Goal: Task Accomplishment & Management: Manage account settings

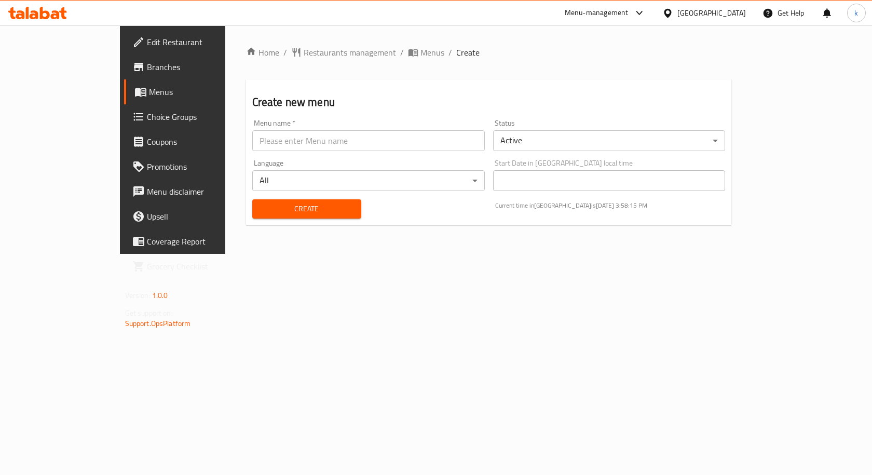
click at [149, 91] on span "Menus" at bounding box center [203, 92] width 108 height 12
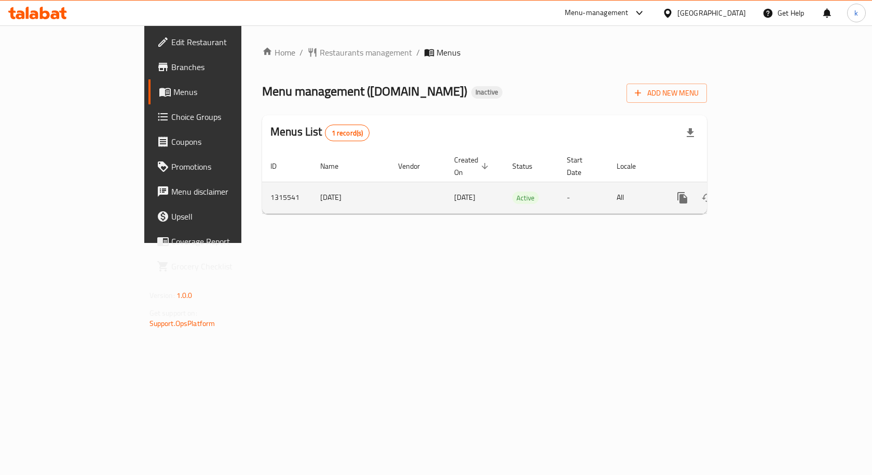
click at [769, 185] on link "enhanced table" at bounding box center [756, 197] width 25 height 25
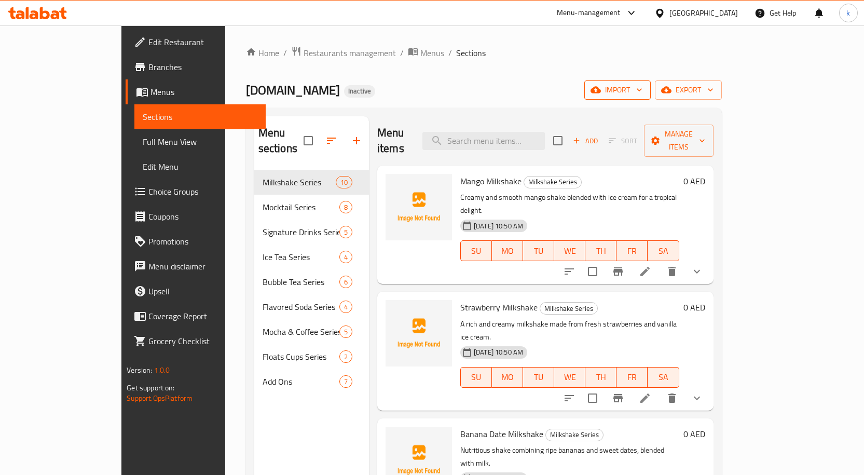
click at [642, 87] on span "import" at bounding box center [617, 90] width 50 height 13
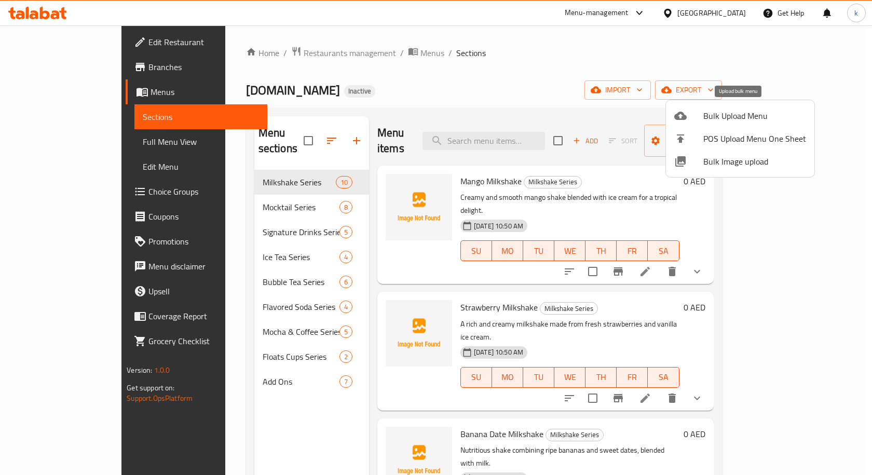
click at [721, 120] on span "Bulk Upload Menu" at bounding box center [754, 115] width 103 height 12
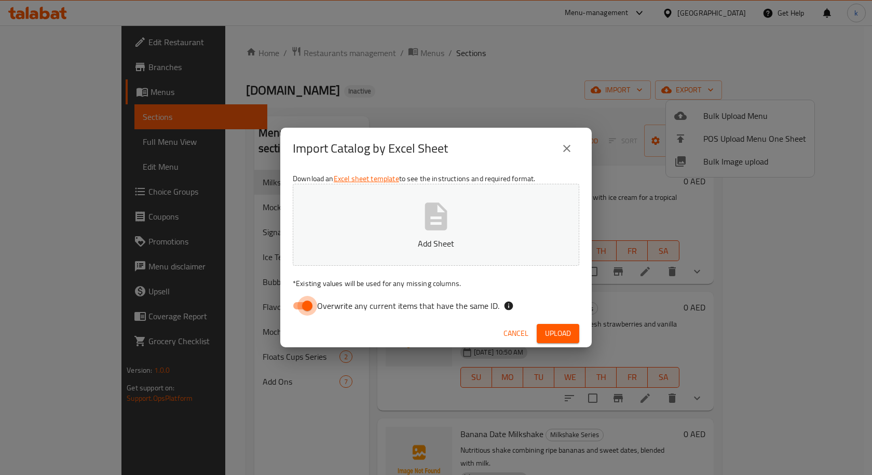
click at [305, 306] on input "Overwrite any current items that have the same ID." at bounding box center [307, 306] width 59 height 20
checkbox input "false"
click at [422, 241] on p "Add Sheet" at bounding box center [436, 243] width 254 height 12
click at [562, 335] on span "Upload" at bounding box center [558, 333] width 26 height 13
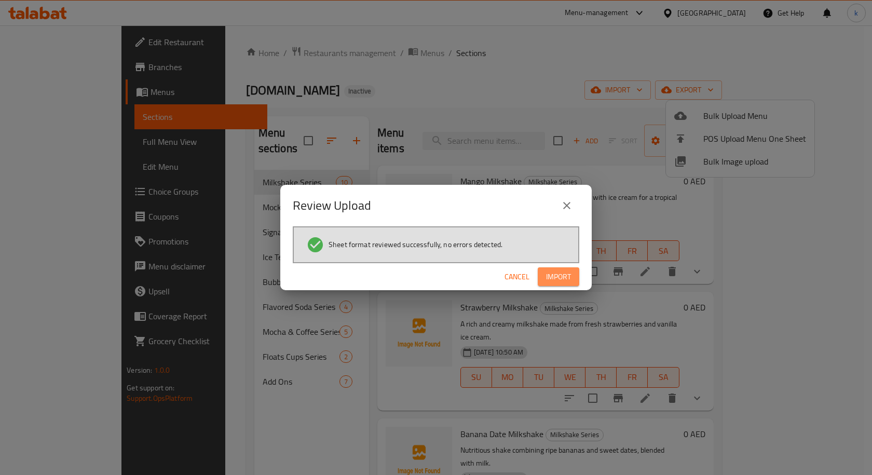
click at [546, 282] on span "Import" at bounding box center [558, 276] width 25 height 13
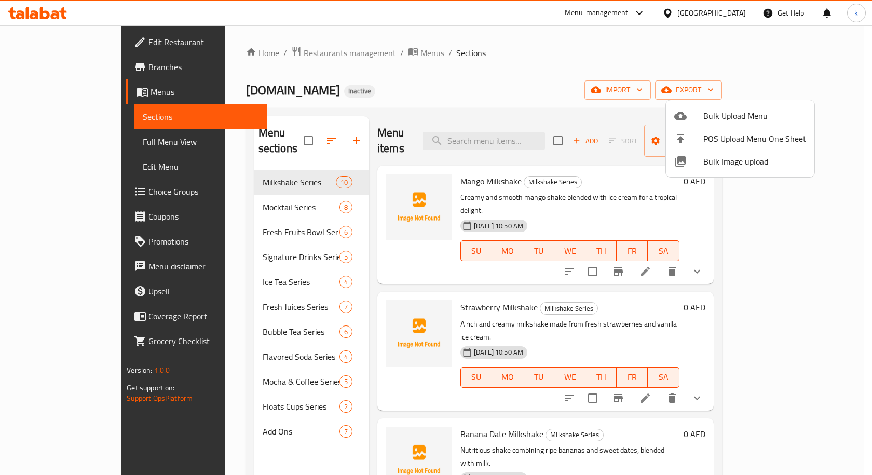
click at [66, 143] on div at bounding box center [436, 237] width 872 height 475
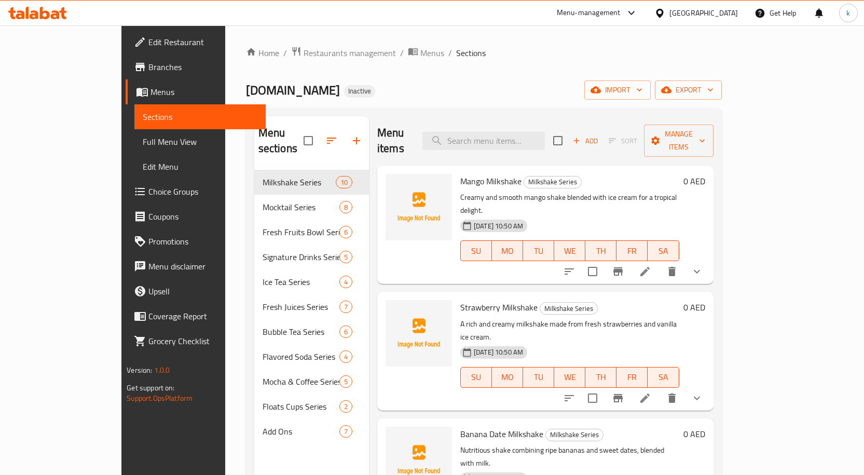
click at [143, 143] on span "Full Menu View" at bounding box center [200, 141] width 115 height 12
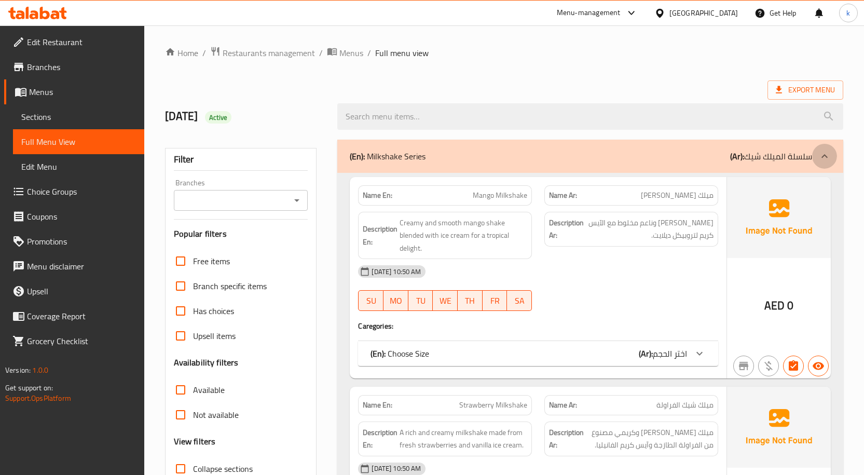
click at [826, 154] on icon at bounding box center [824, 156] width 12 height 12
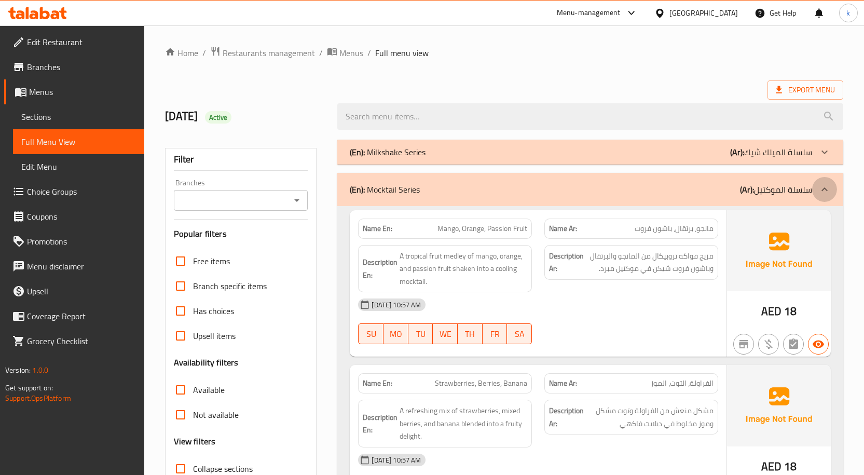
click at [823, 187] on icon at bounding box center [824, 189] width 12 height 12
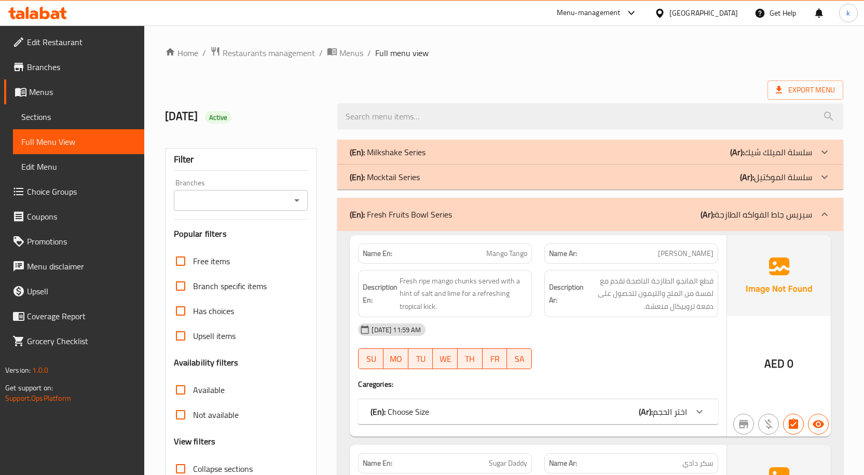
click at [768, 205] on div "(En): Fresh Fruits Bowl Series (Ar): سيريس جاط الفواكه الطازجة" at bounding box center [590, 214] width 506 height 33
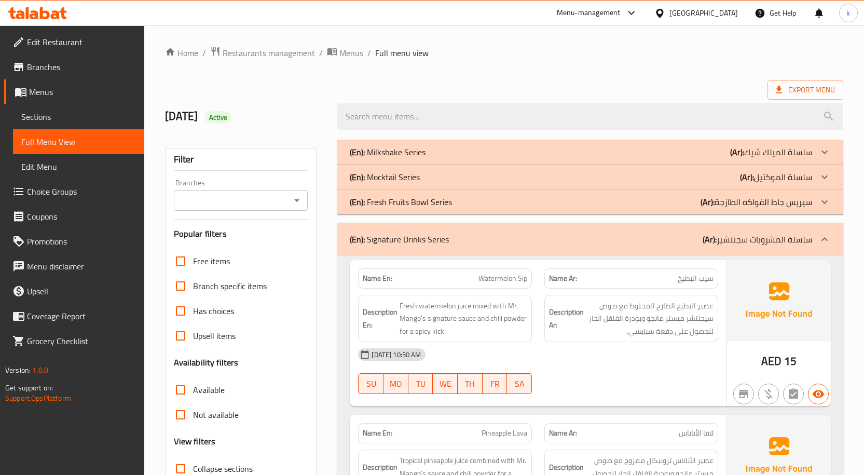
click at [790, 242] on p "(Ar): سلسلة المشروبات سجنتشير" at bounding box center [756, 239] width 109 height 12
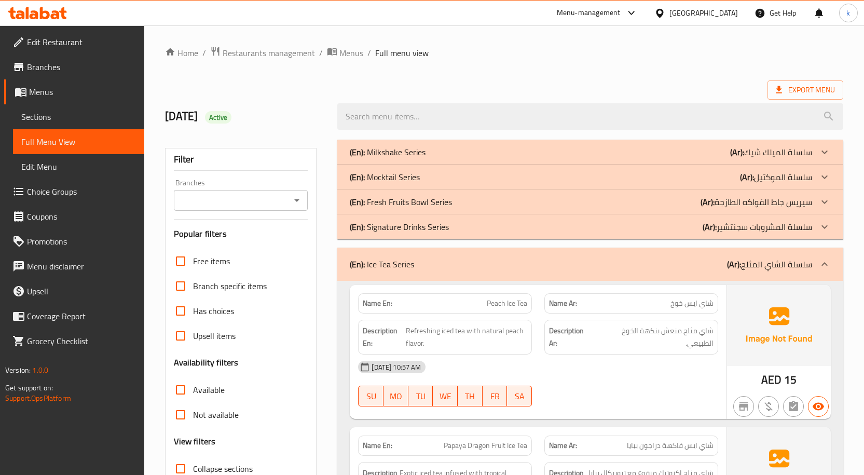
click at [802, 263] on p "(Ar): سلسلة الشاي المثلج" at bounding box center [769, 264] width 85 height 12
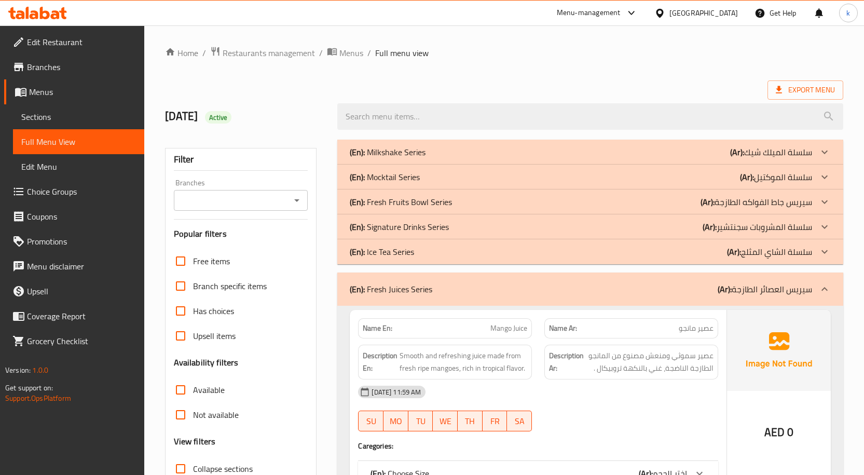
click at [805, 288] on p "(Ar): سيريس العصائر الطازجة" at bounding box center [764, 289] width 94 height 12
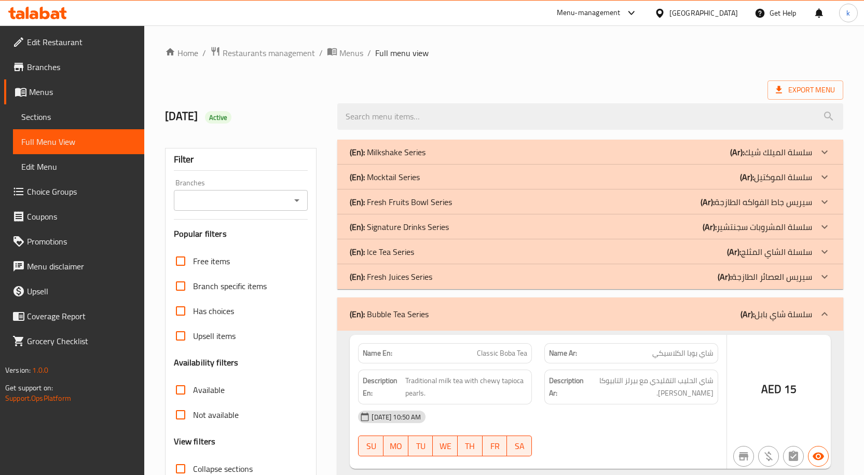
click at [805, 288] on div "(En): Fresh Juices Series (Ar): سيريس العصائر الطازجة" at bounding box center [590, 276] width 506 height 25
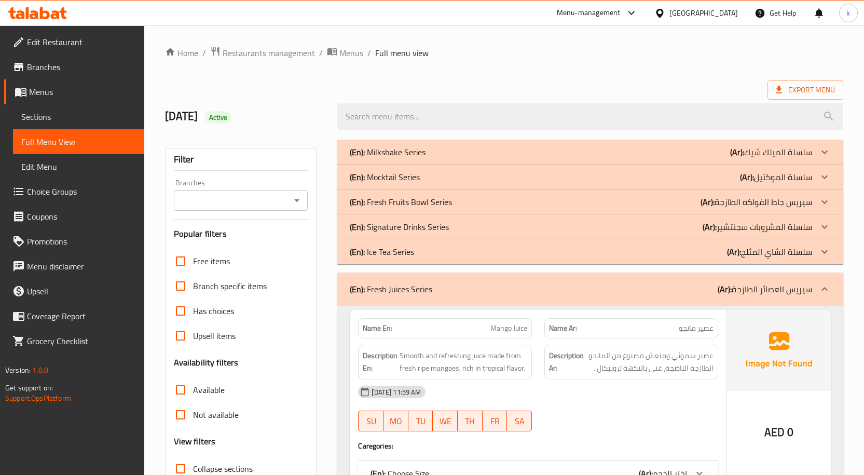
click at [805, 288] on p "(Ar): سيريس العصائر الطازجة" at bounding box center [764, 289] width 94 height 12
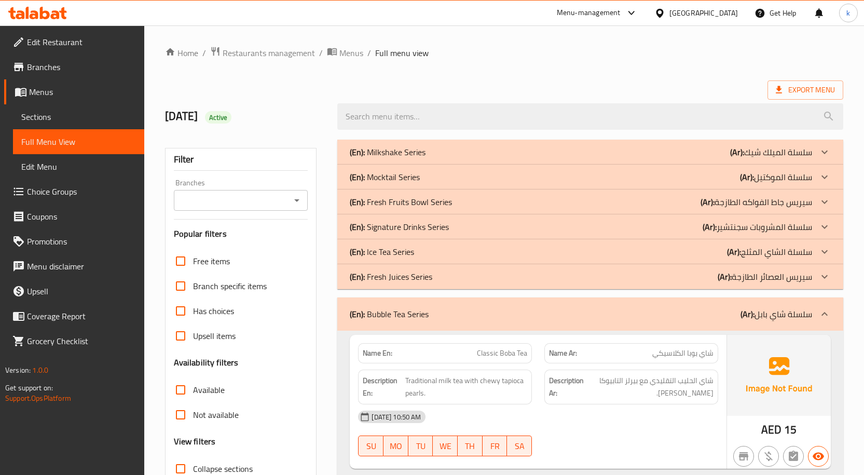
click at [805, 320] on p "(Ar): سلسلة شاي بابل" at bounding box center [776, 314] width 72 height 12
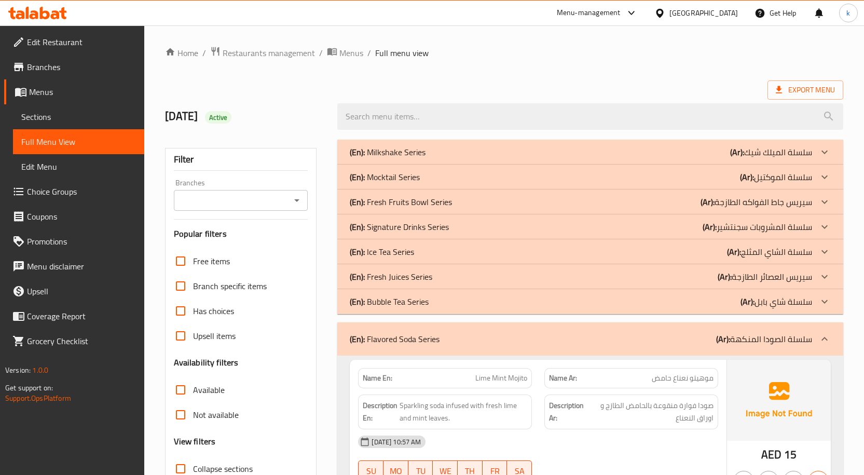
click at [804, 336] on p "(Ar): سلسلة الصودا المنكهة" at bounding box center [764, 339] width 96 height 12
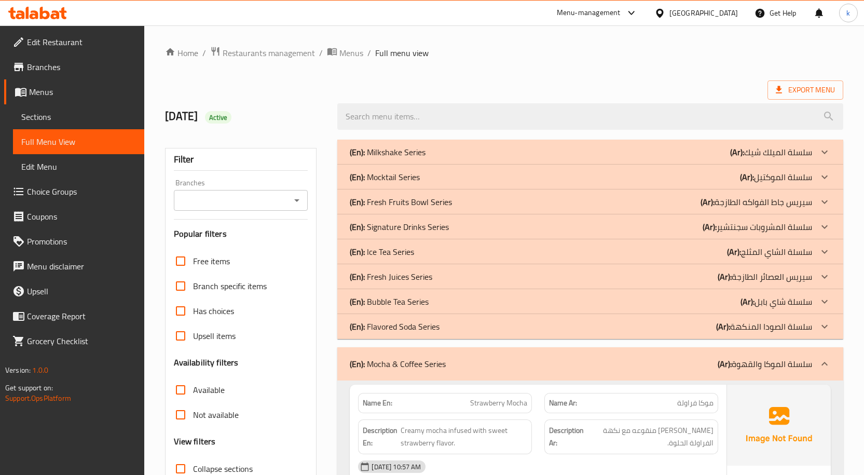
click at [810, 357] on p "(Ar): سلسلة الموكا والقهوة" at bounding box center [764, 363] width 94 height 12
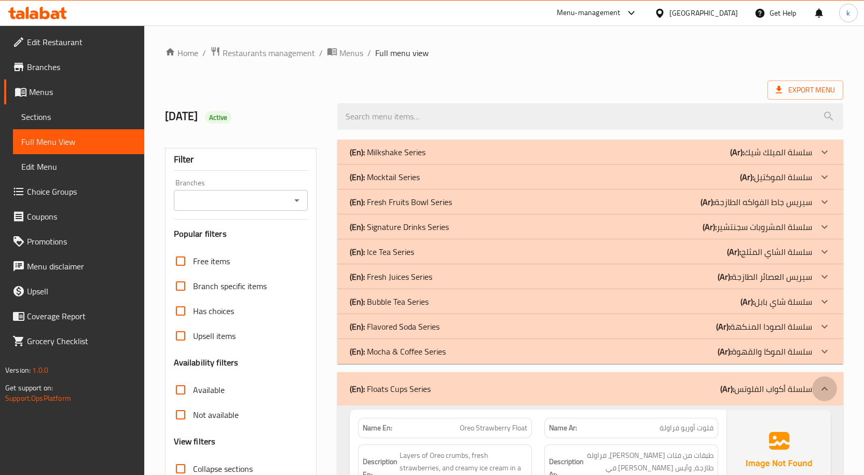
click at [818, 386] on icon at bounding box center [824, 388] width 12 height 12
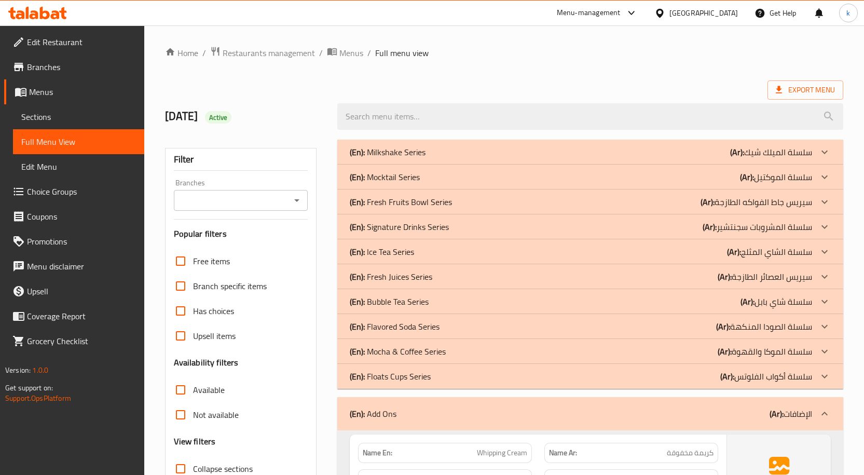
click at [805, 408] on p "(Ar): الإضافات" at bounding box center [790, 413] width 43 height 12
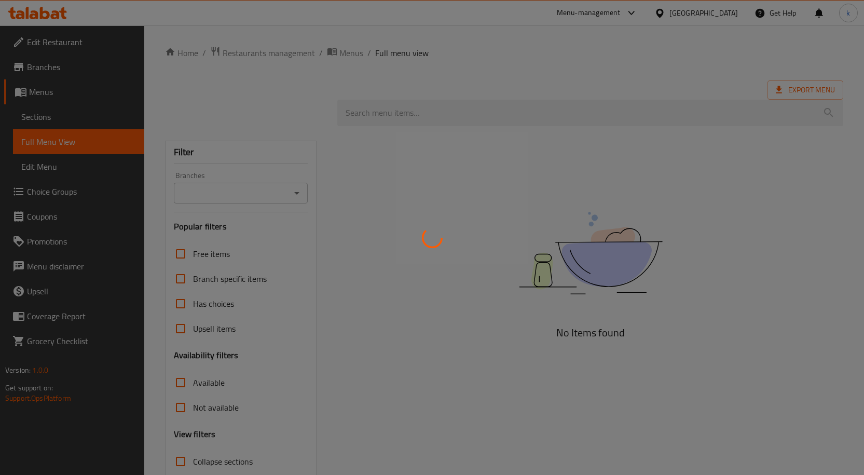
click at [46, 121] on div at bounding box center [432, 237] width 864 height 475
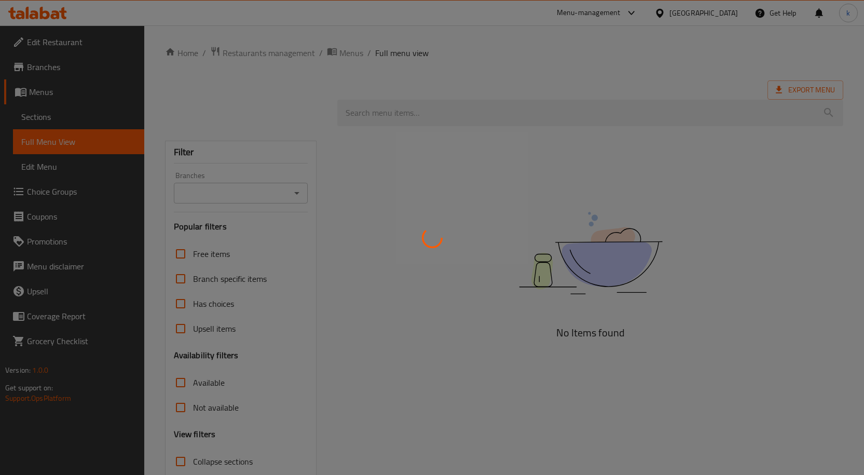
click at [46, 121] on div at bounding box center [432, 237] width 864 height 475
click at [47, 119] on div at bounding box center [432, 237] width 864 height 475
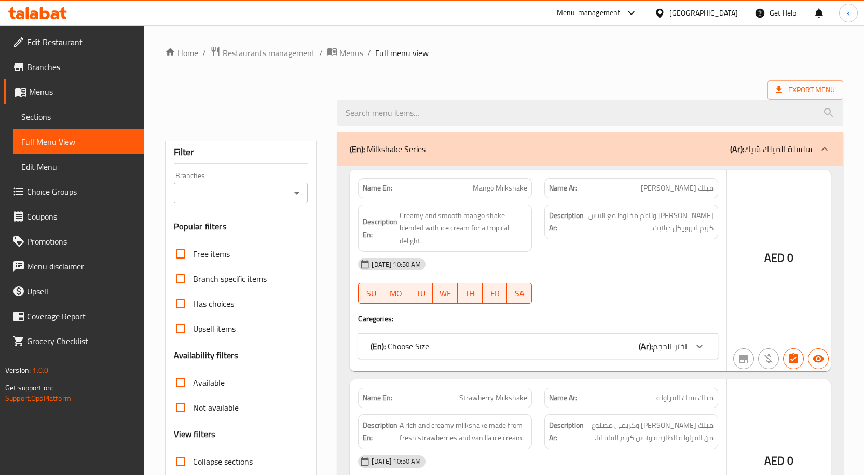
click at [47, 119] on div at bounding box center [432, 237] width 864 height 475
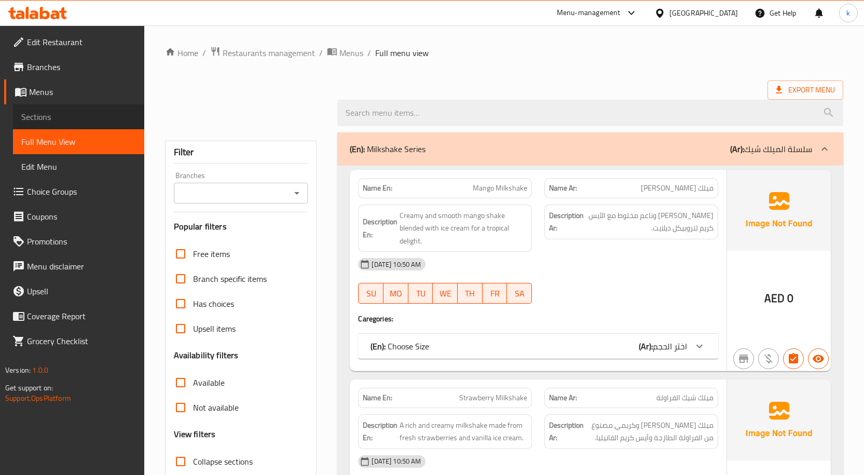
click at [47, 119] on span "Sections" at bounding box center [78, 117] width 115 height 12
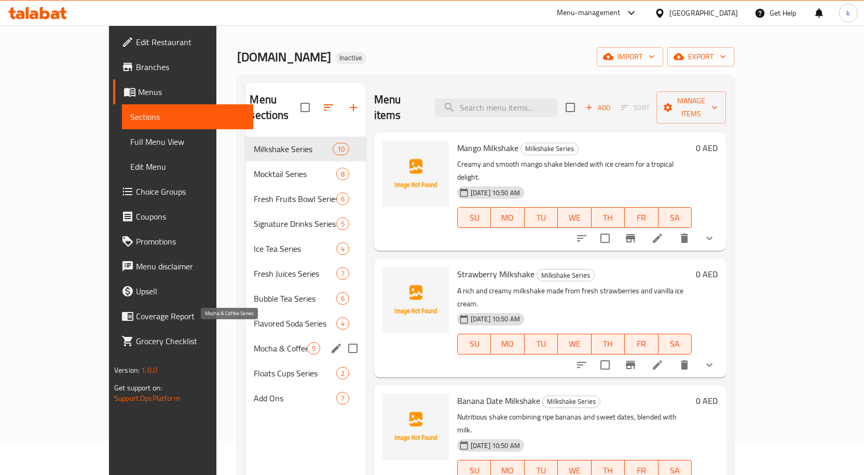
scroll to position [52, 0]
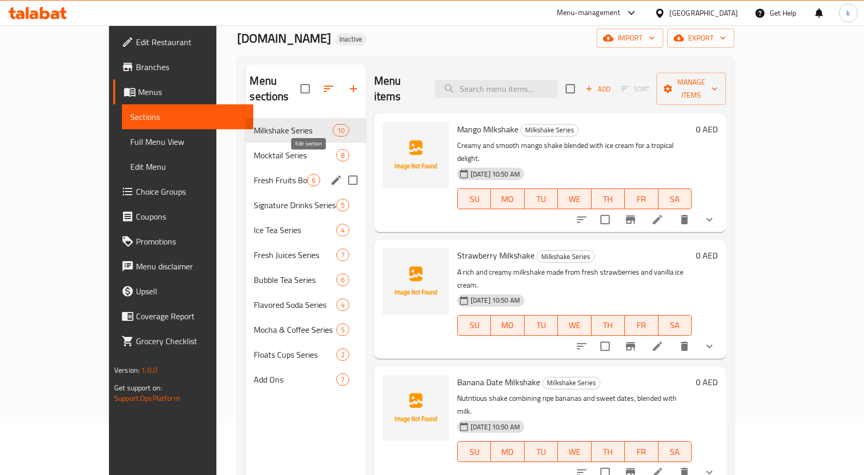
click at [330, 174] on icon "edit" at bounding box center [336, 180] width 12 height 12
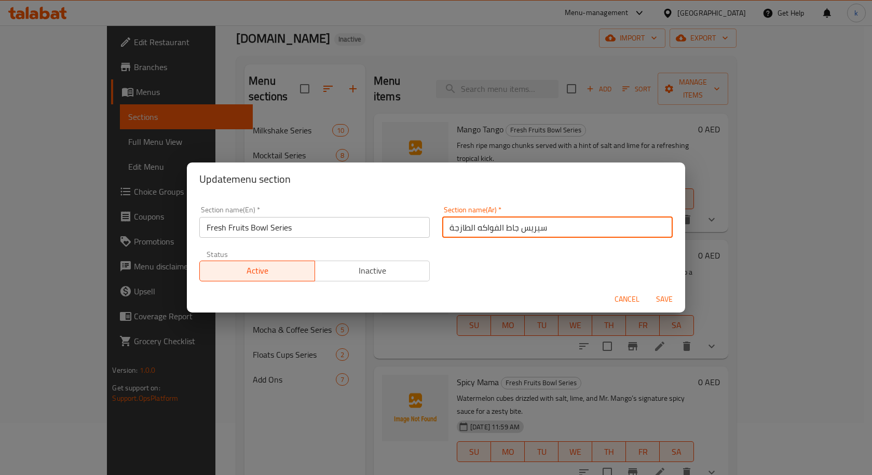
click at [512, 232] on input "سيريس جاط الفواكه الطازجة" at bounding box center [557, 227] width 230 height 21
click at [527, 227] on input "سيريس جاط الفواكه الطازجة" at bounding box center [557, 227] width 230 height 21
type input "سلسلة جاط الفواكه الطازجة"
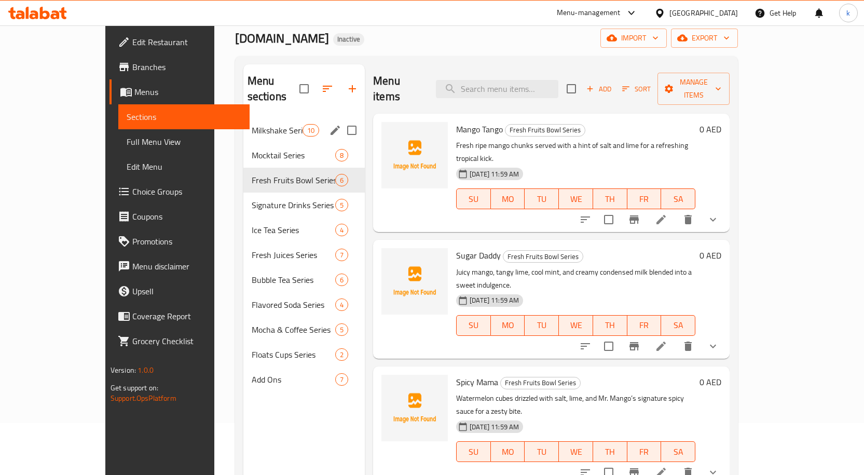
drag, startPoint x: 253, startPoint y: 121, endPoint x: 660, endPoint y: 148, distance: 407.6
click at [660, 163] on div "02-10-2025 11:59 AM SU MO TU WE TH FR SA" at bounding box center [575, 191] width 247 height 56
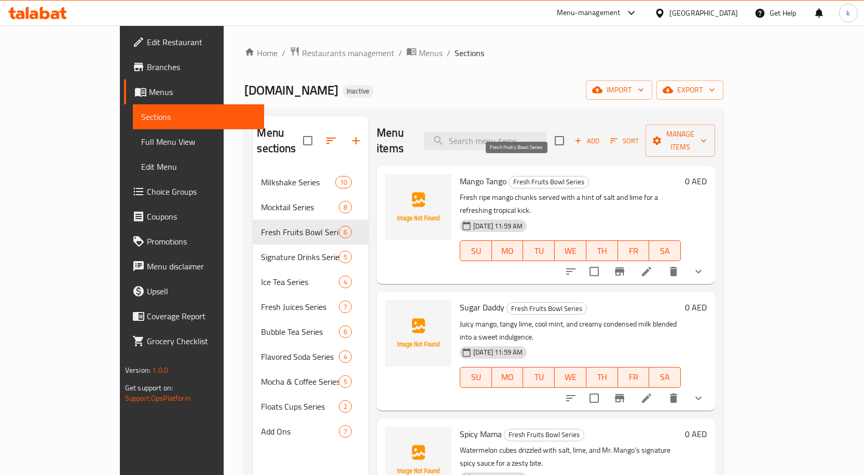
click at [531, 176] on span "Fresh Fruits Bowl Series" at bounding box center [548, 182] width 79 height 12
drag, startPoint x: 419, startPoint y: 159, endPoint x: 375, endPoint y: 143, distance: 46.9
click at [388, 143] on div "Menu items Add Sort Manage items" at bounding box center [546, 140] width 338 height 49
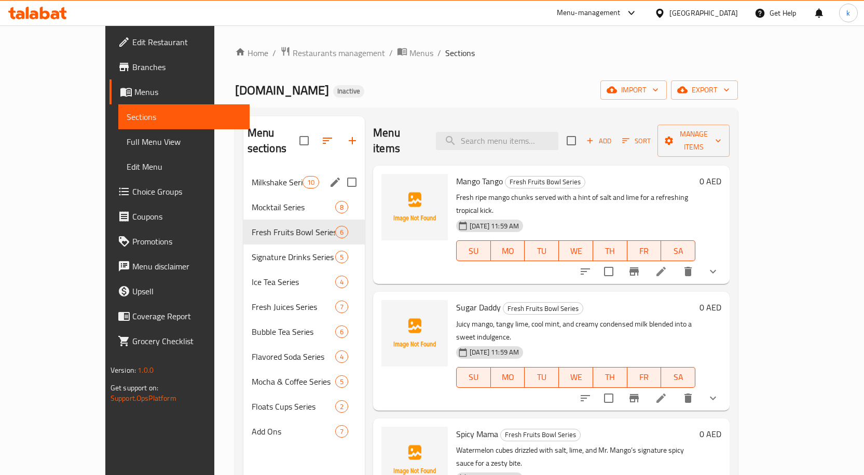
click at [252, 176] on span "Milkshake Series" at bounding box center [277, 182] width 51 height 12
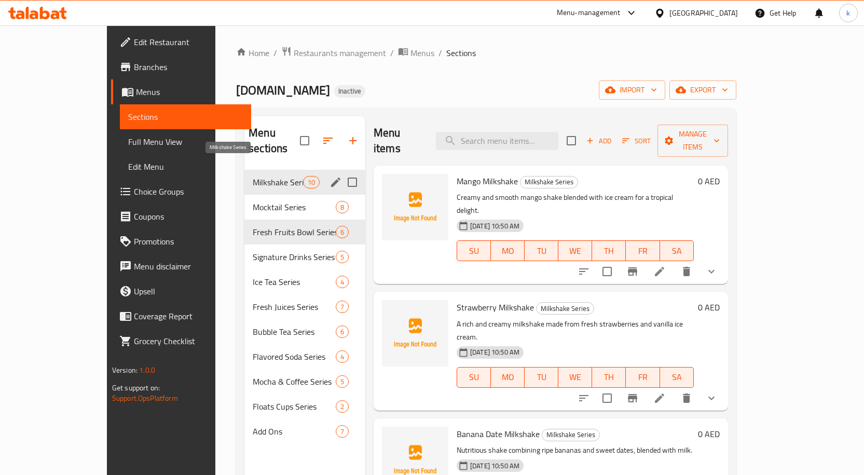
click at [253, 176] on span "Milkshake Series" at bounding box center [278, 182] width 50 height 12
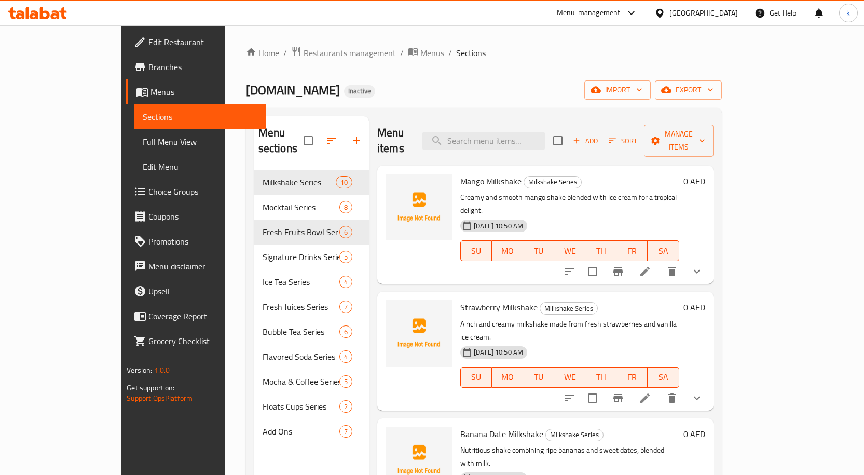
click at [469, 173] on span "Mango Milkshake" at bounding box center [490, 181] width 61 height 16
click at [460, 173] on span "Mango Milkshake" at bounding box center [490, 181] width 61 height 16
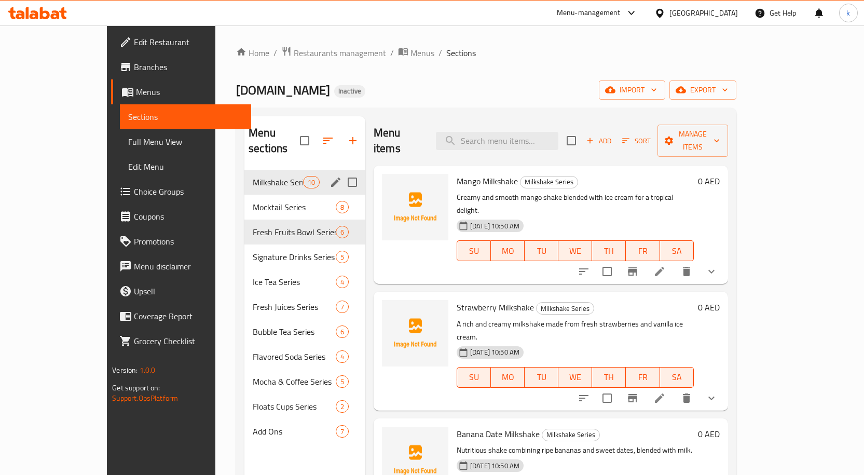
click at [329, 176] on icon "edit" at bounding box center [335, 182] width 12 height 12
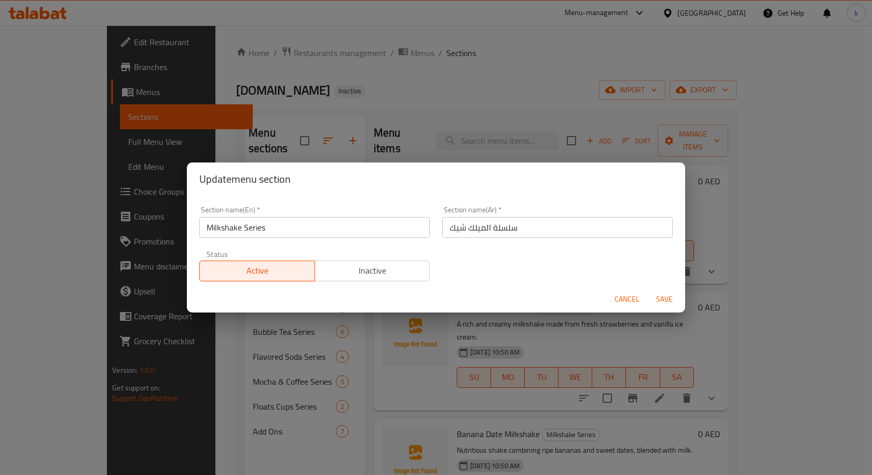
click at [268, 33] on div "Update menu section Section name(En)   * Milkshake Series Section name(En) * Se…" at bounding box center [436, 237] width 872 height 475
click at [627, 290] on button "Cancel" at bounding box center [626, 298] width 33 height 19
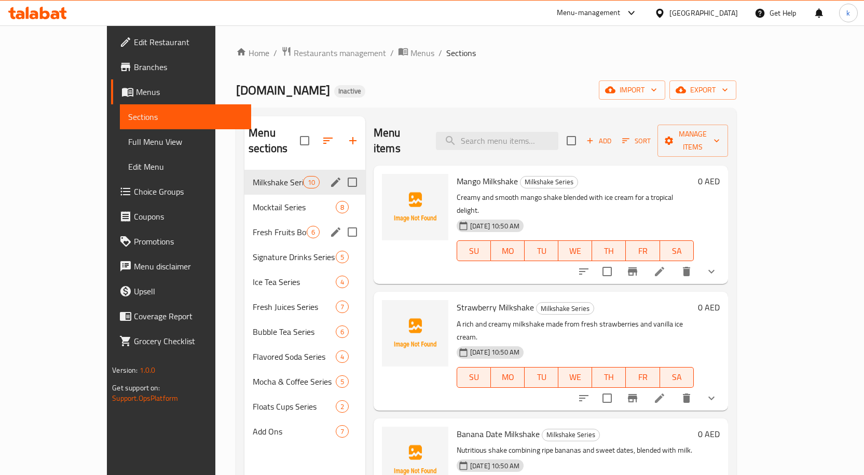
click at [341, 221] on input "Menu sections" at bounding box center [352, 232] width 22 height 22
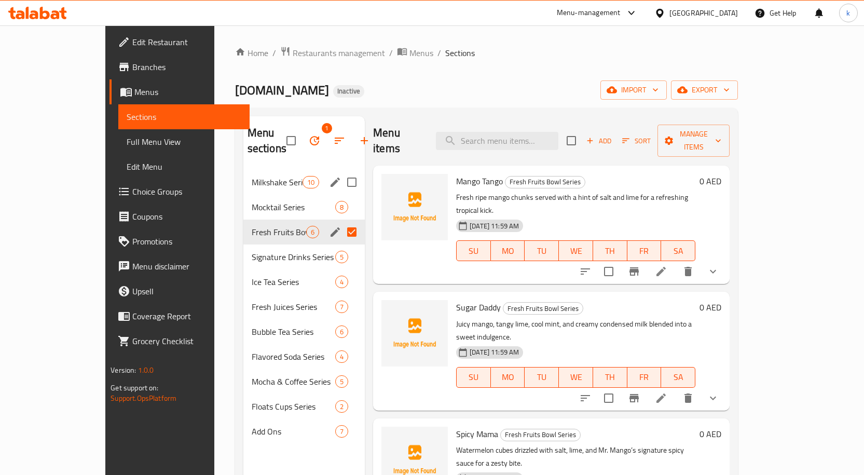
click at [341, 221] on input "Menu sections" at bounding box center [352, 232] width 22 height 22
checkbox input "false"
click at [329, 226] on icon "edit" at bounding box center [335, 232] width 12 height 12
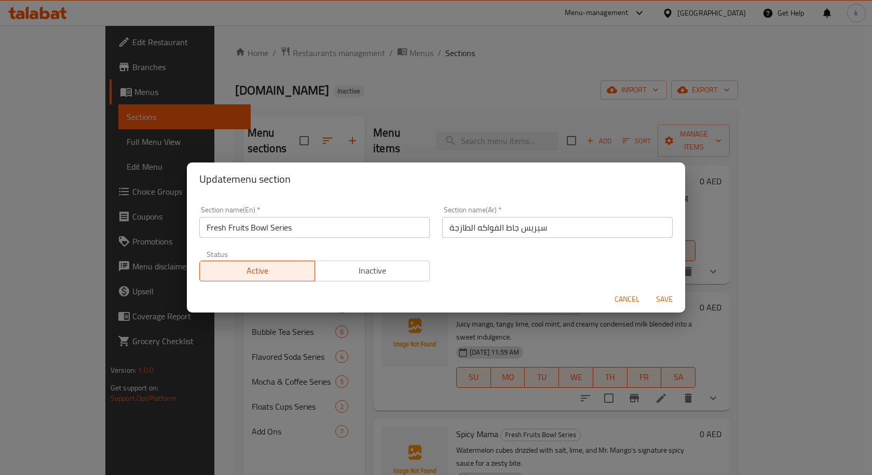
click at [529, 223] on input "سيريس جاط الفواكه الطازجة" at bounding box center [557, 227] width 230 height 21
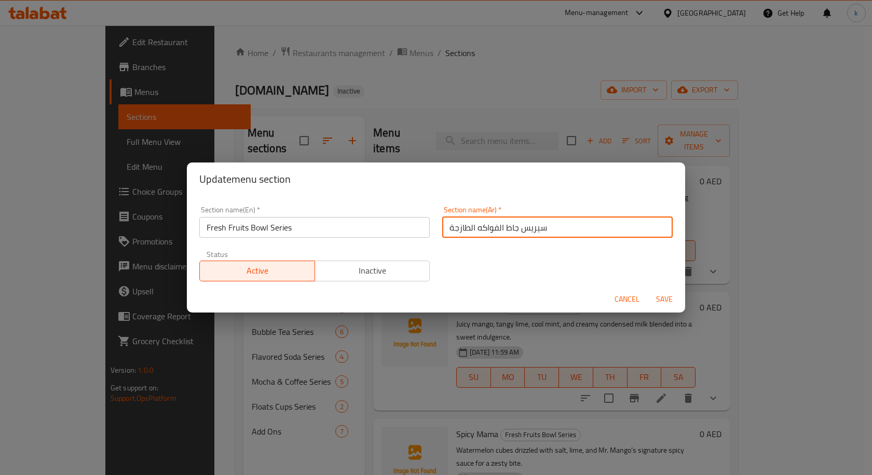
click at [529, 223] on input "سيريس جاط الفواكه الطازجة" at bounding box center [557, 227] width 230 height 21
type input "سلسلة جاط الفواكه الطازجة"
click at [670, 299] on span "Save" at bounding box center [664, 299] width 25 height 13
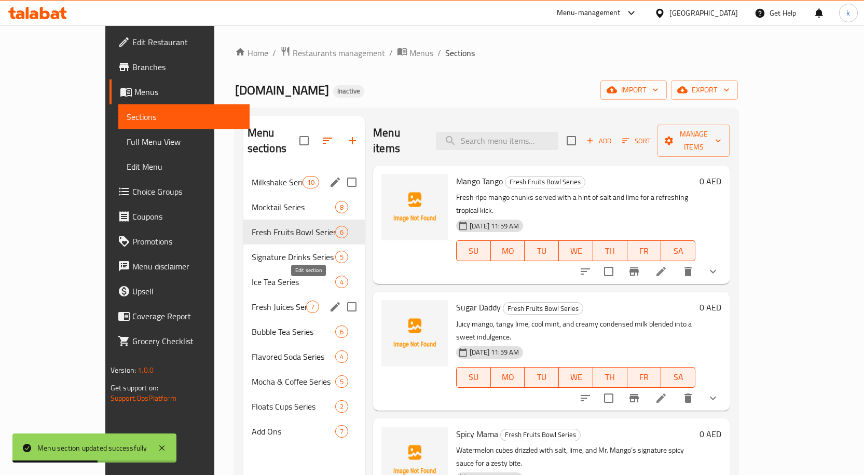
click at [329, 300] on icon "edit" at bounding box center [335, 306] width 12 height 12
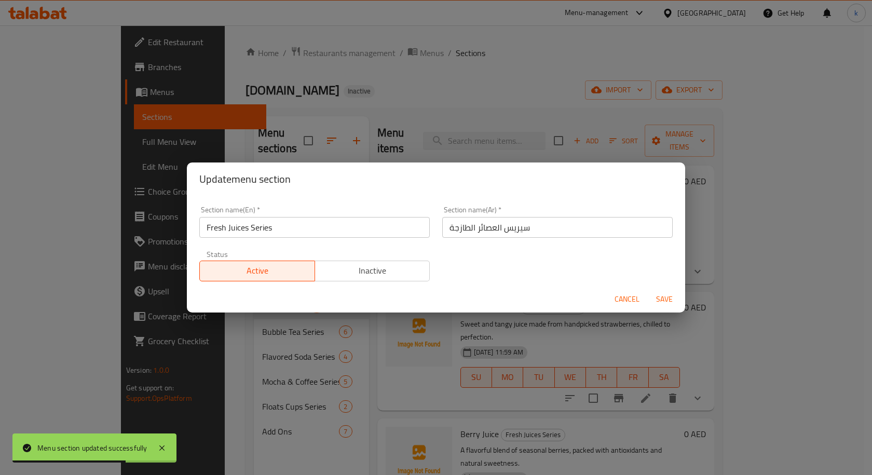
click at [509, 225] on input "سيريس العصائر الطازجة" at bounding box center [557, 227] width 230 height 21
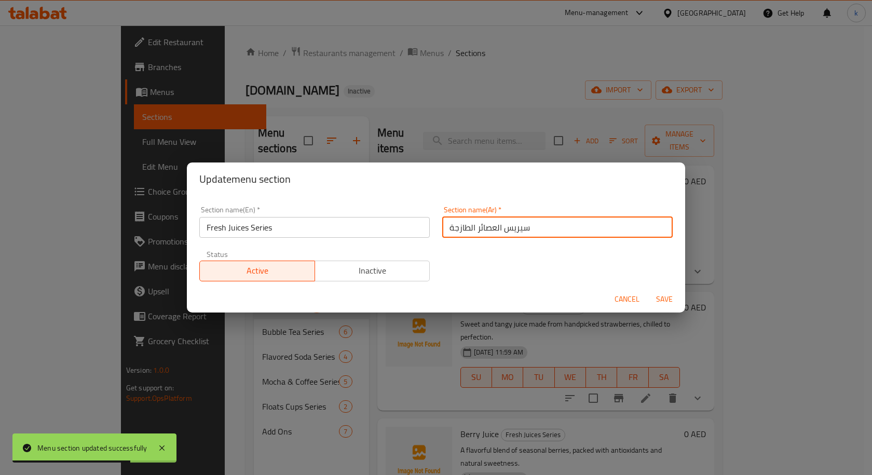
click at [509, 225] on input "سيريس العصائر الطازجة" at bounding box center [557, 227] width 230 height 21
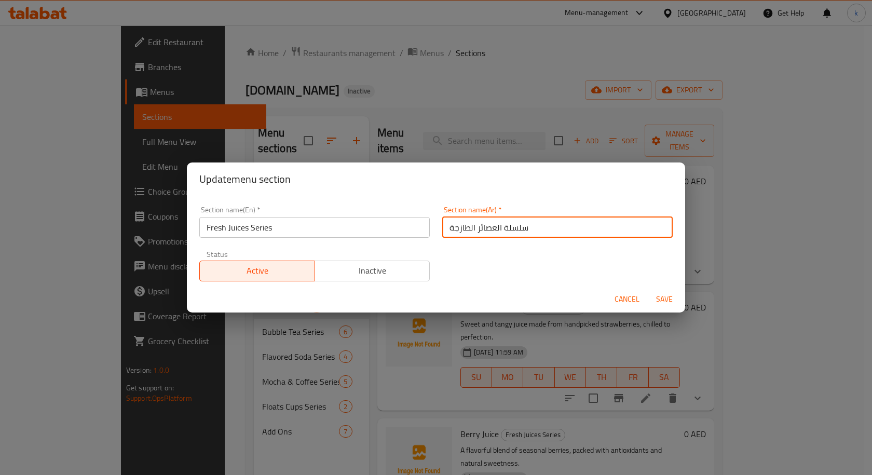
type input "سلسلة العصائر الطازجة"
click at [671, 296] on span "Save" at bounding box center [664, 299] width 25 height 13
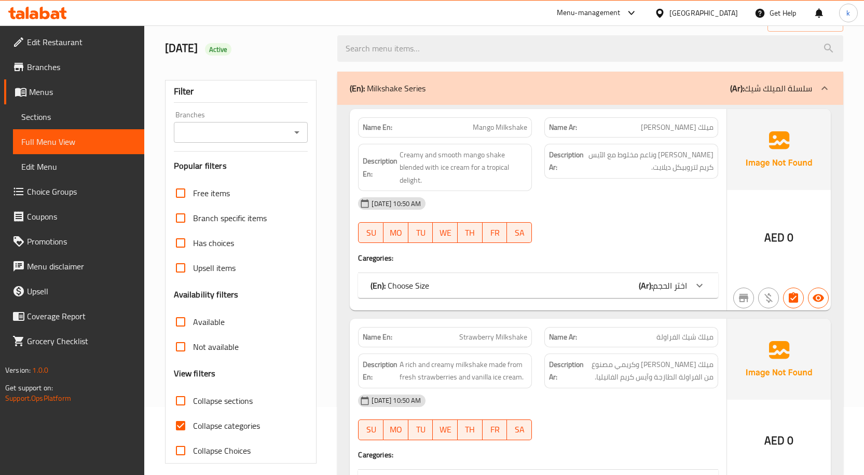
scroll to position [104, 0]
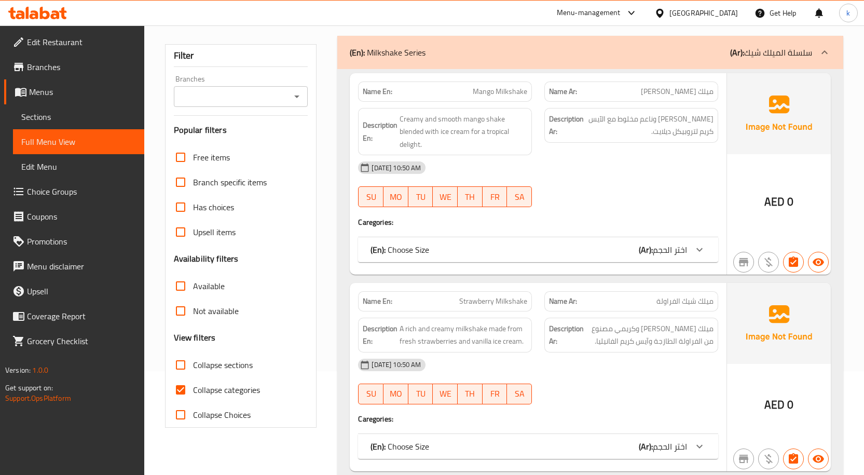
drag, startPoint x: 185, startPoint y: 386, endPoint x: 184, endPoint y: 368, distance: 18.7
click at [185, 386] on input "Collapse categories" at bounding box center [180, 389] width 25 height 25
checkbox input "false"
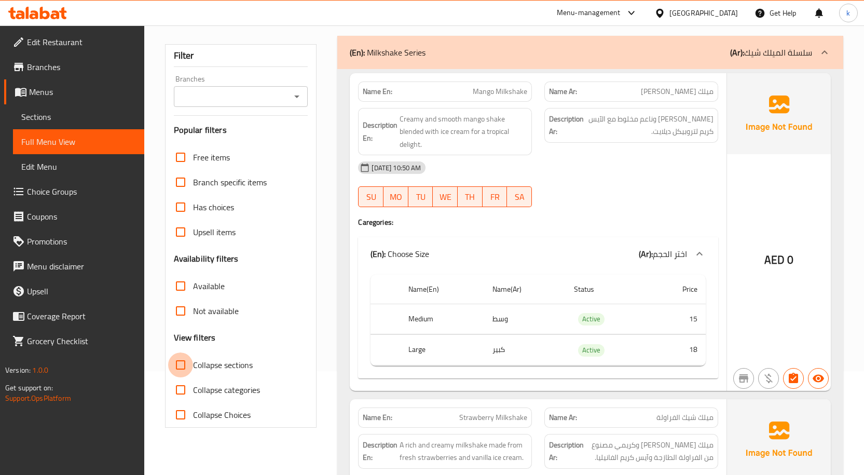
click at [183, 366] on input "Collapse sections" at bounding box center [180, 364] width 25 height 25
checkbox input "true"
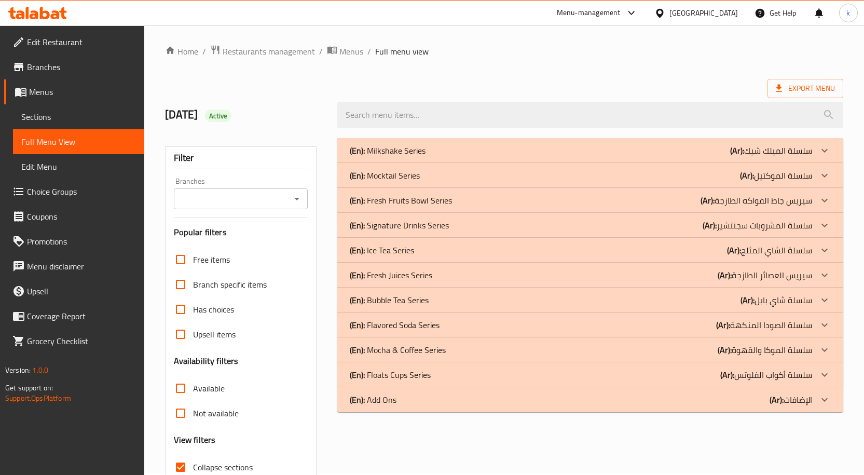
scroll to position [0, 0]
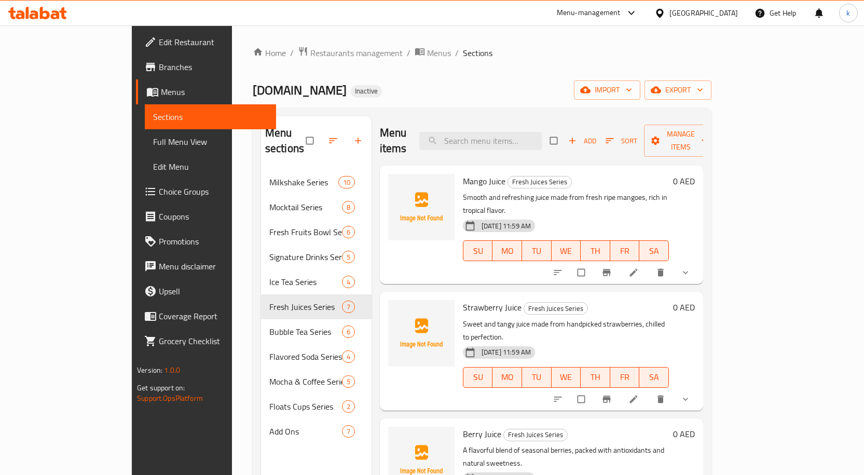
click at [153, 138] on span "Full Menu View" at bounding box center [210, 141] width 115 height 12
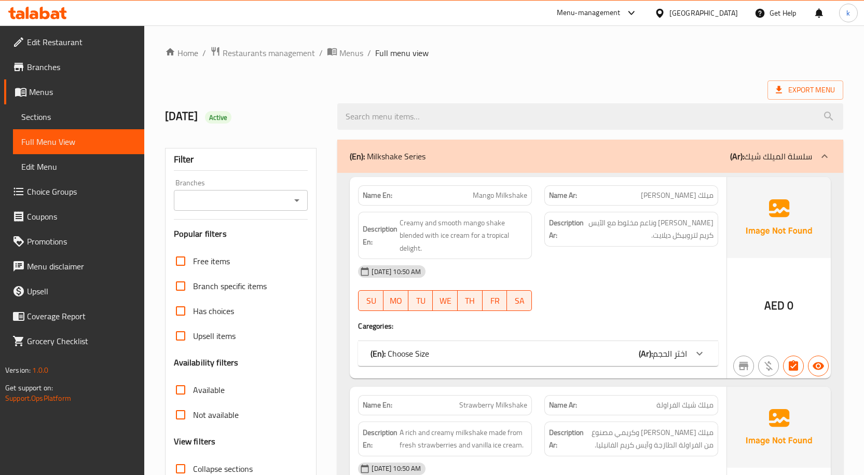
click at [831, 159] on div at bounding box center [824, 156] width 25 height 25
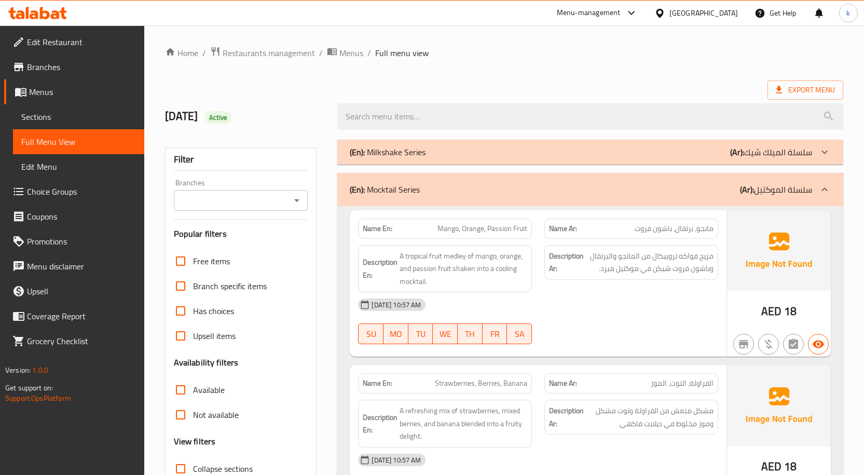
scroll to position [208, 0]
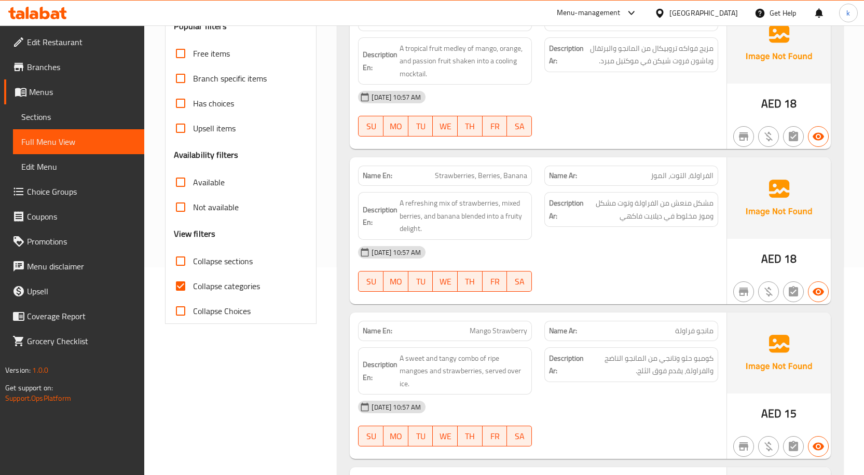
click at [181, 281] on input "Collapse categories" at bounding box center [180, 285] width 25 height 25
checkbox input "false"
click at [182, 268] on input "Collapse sections" at bounding box center [180, 260] width 25 height 25
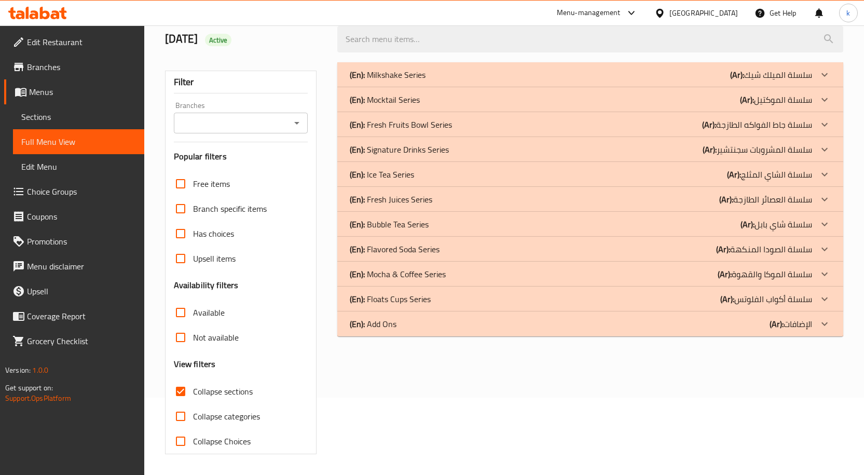
scroll to position [77, 0]
click at [378, 251] on p "(En): Flavored Soda Series" at bounding box center [395, 249] width 90 height 12
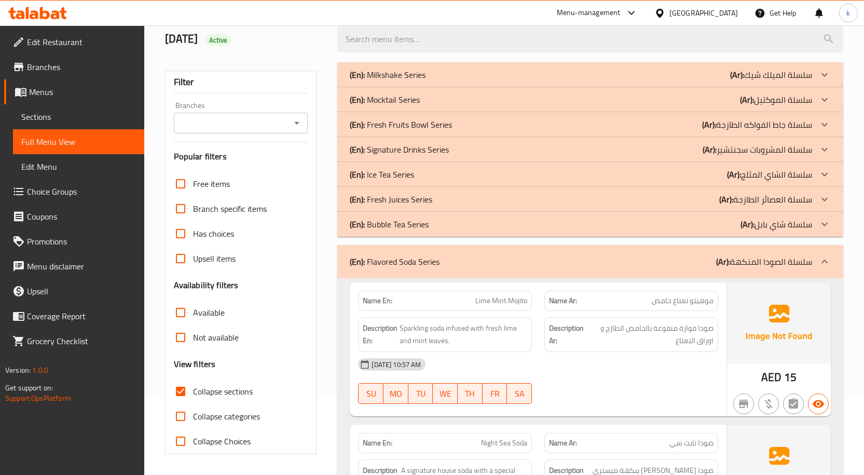
click at [380, 259] on p "(En): Flavored Soda Series" at bounding box center [395, 261] width 90 height 12
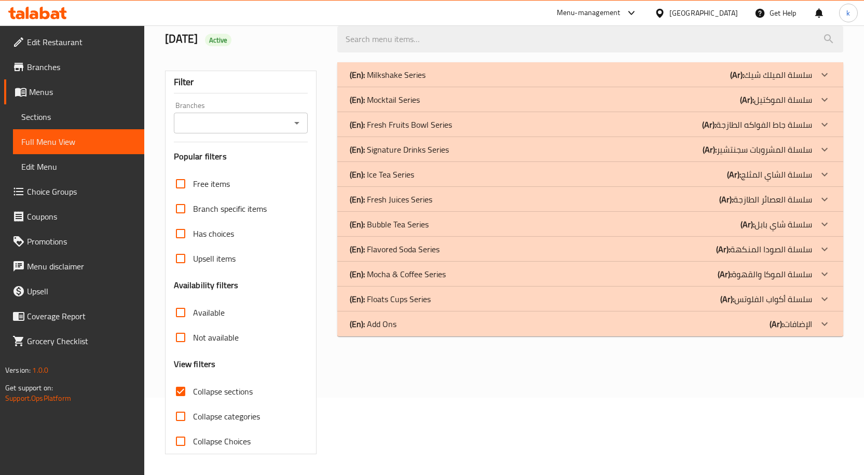
click at [380, 255] on p "(En): Flavored Soda Series" at bounding box center [395, 249] width 90 height 12
click at [383, 255] on p "(En): Flavored Soda Series" at bounding box center [395, 249] width 90 height 12
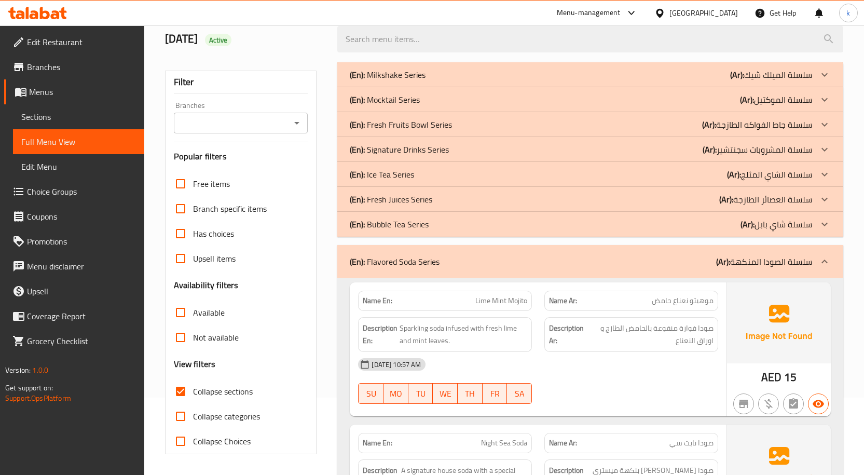
click at [383, 255] on p "(En): Flavored Soda Series" at bounding box center [395, 261] width 90 height 12
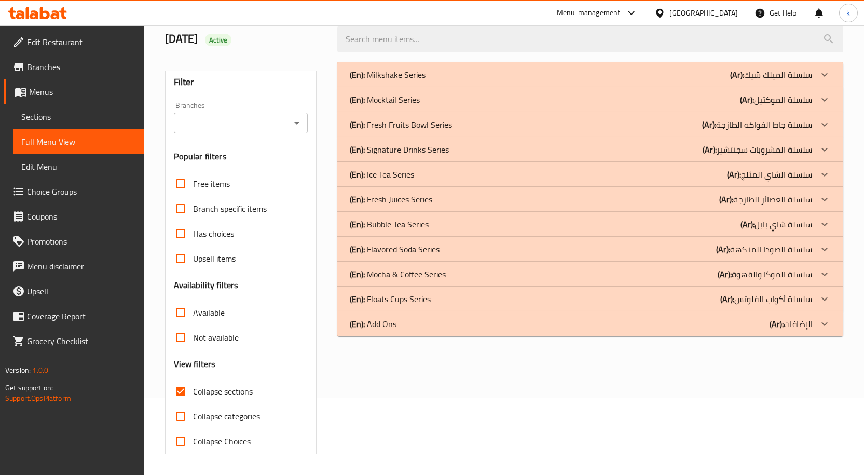
click at [191, 391] on input "Collapse sections" at bounding box center [180, 391] width 25 height 25
checkbox input "false"
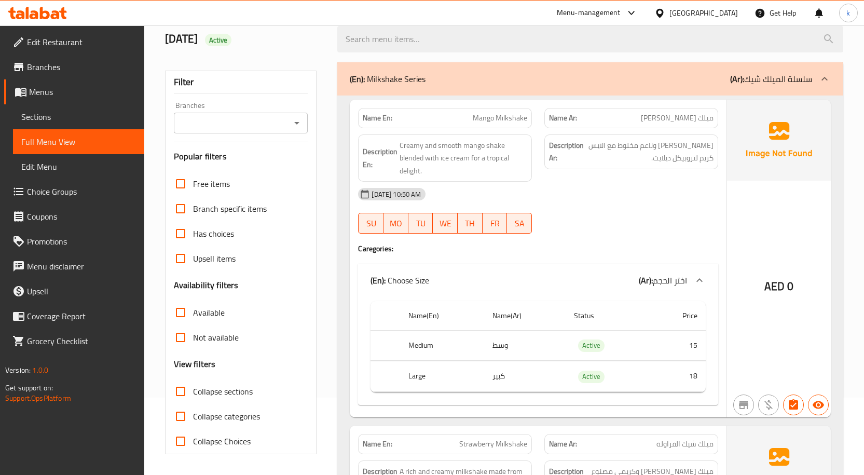
click at [188, 408] on input "Collapse categories" at bounding box center [180, 416] width 25 height 25
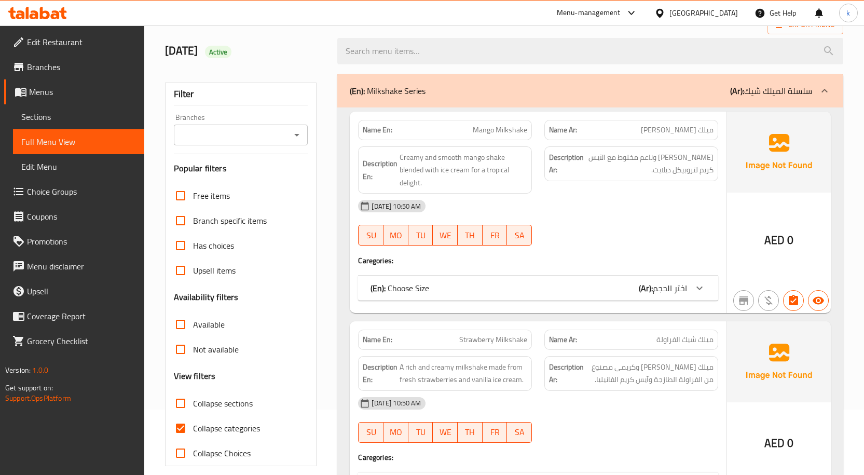
scroll to position [156, 0]
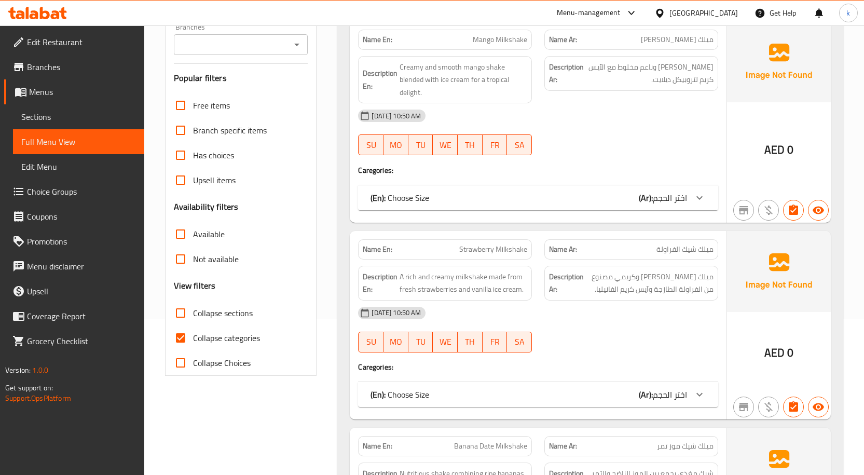
click at [180, 337] on input "Collapse categories" at bounding box center [180, 337] width 25 height 25
checkbox input "false"
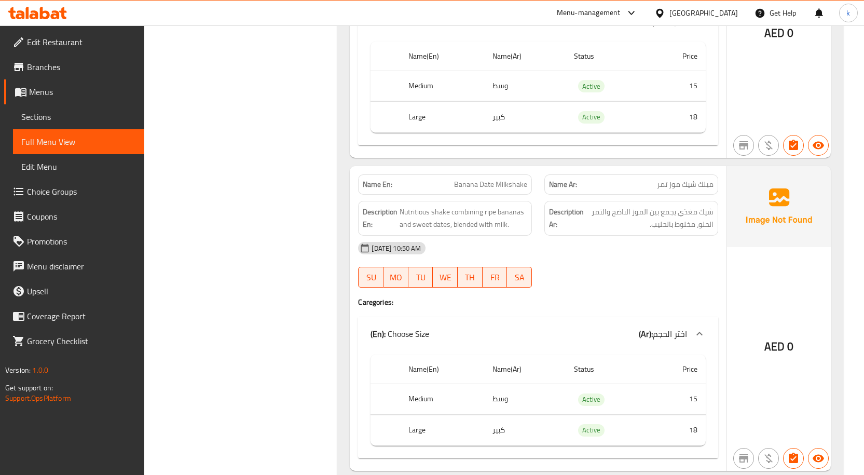
scroll to position [674, 0]
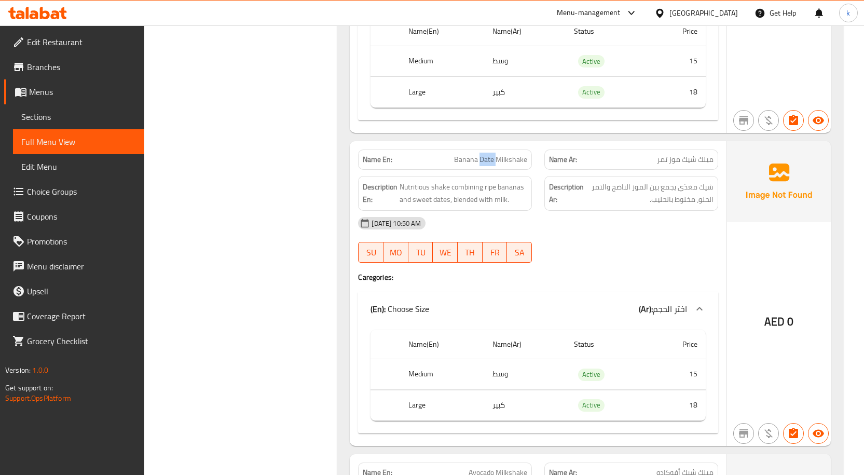
drag, startPoint x: 481, startPoint y: 159, endPoint x: 498, endPoint y: 162, distance: 16.3
click at [498, 162] on span "Banana Date Milkshake" at bounding box center [490, 159] width 73 height 11
click at [491, 159] on span "Banana Date Milkshake" at bounding box center [490, 159] width 73 height 11
click at [485, 161] on span "Banana Date Milkshake" at bounding box center [490, 159] width 73 height 11
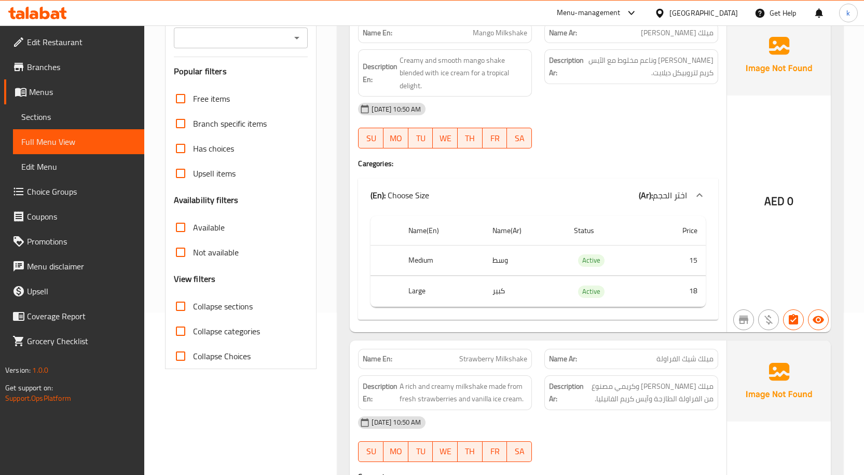
scroll to position [208, 0]
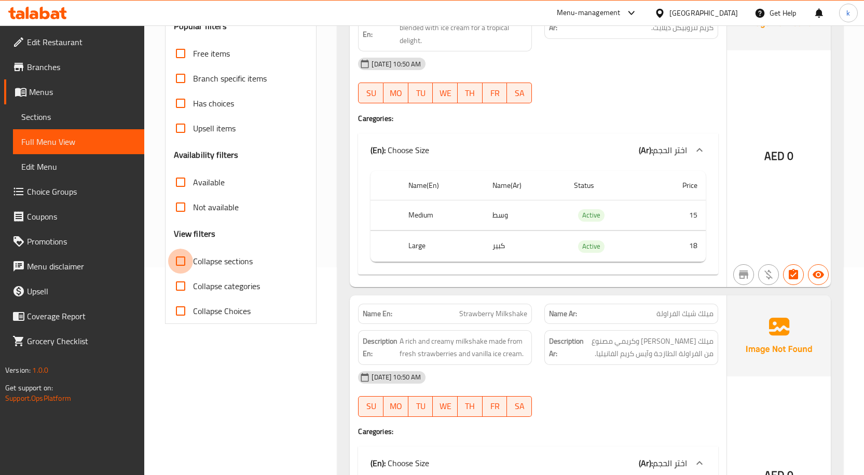
click at [179, 260] on input "Collapse sections" at bounding box center [180, 260] width 25 height 25
checkbox input "true"
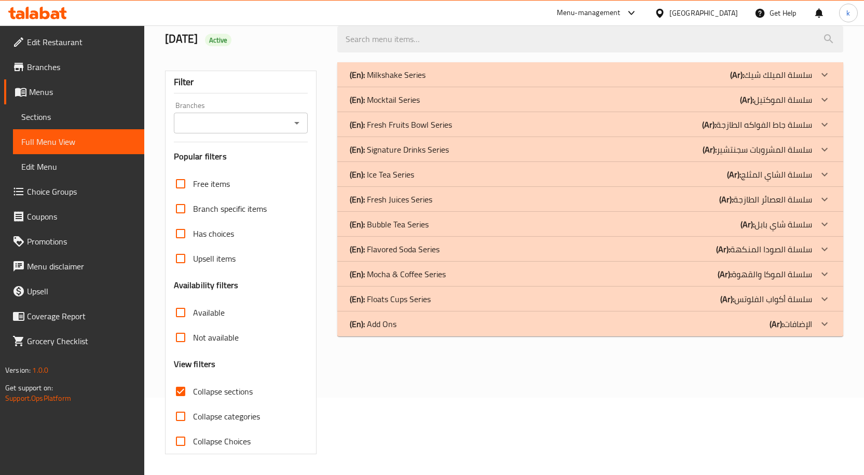
scroll to position [77, 0]
click at [436, 126] on p "(En): Fresh Fruits Bowl Series" at bounding box center [401, 124] width 102 height 12
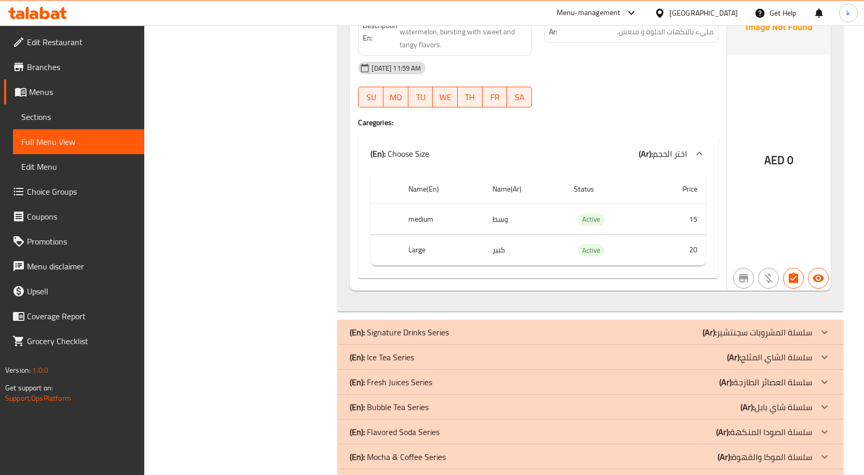
scroll to position [1945, 0]
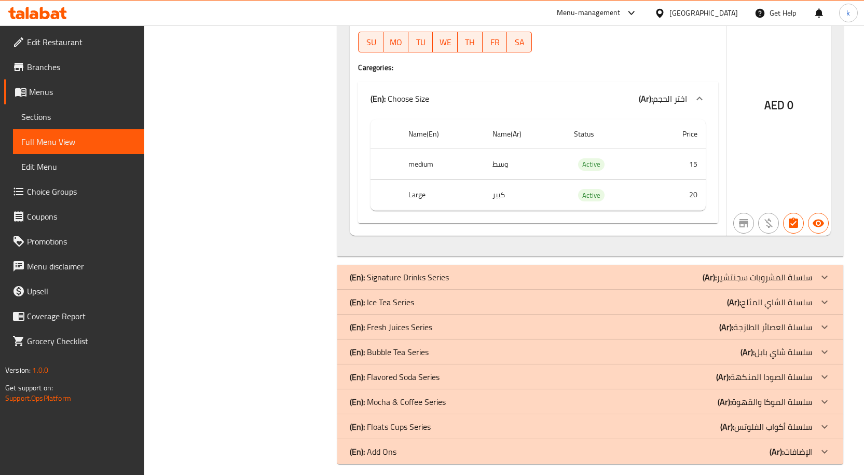
click at [424, 329] on p "(En): Fresh Juices Series" at bounding box center [391, 327] width 82 height 12
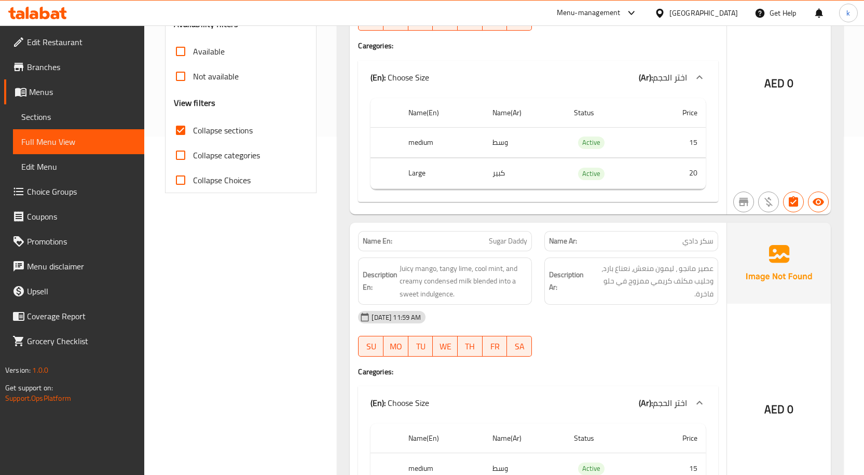
scroll to position [363, 0]
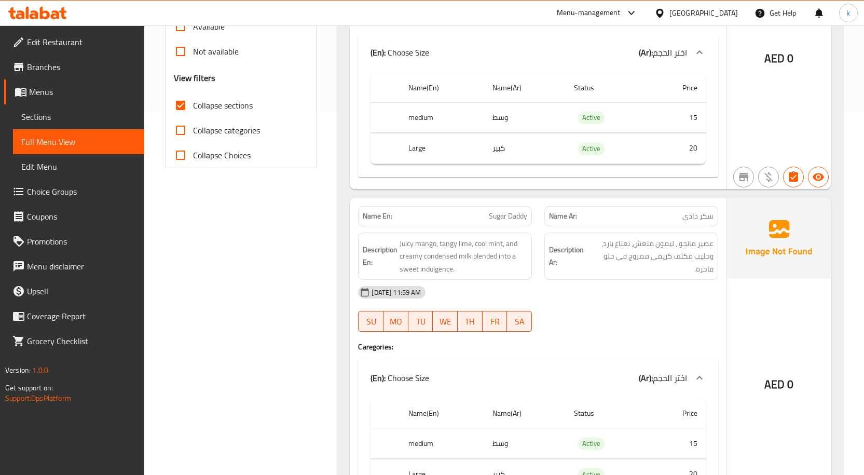
click at [495, 218] on span "Sugar Daddy" at bounding box center [508, 216] width 38 height 11
copy span "Sugar"
click at [517, 216] on span "Sugar Daddy" at bounding box center [508, 216] width 38 height 11
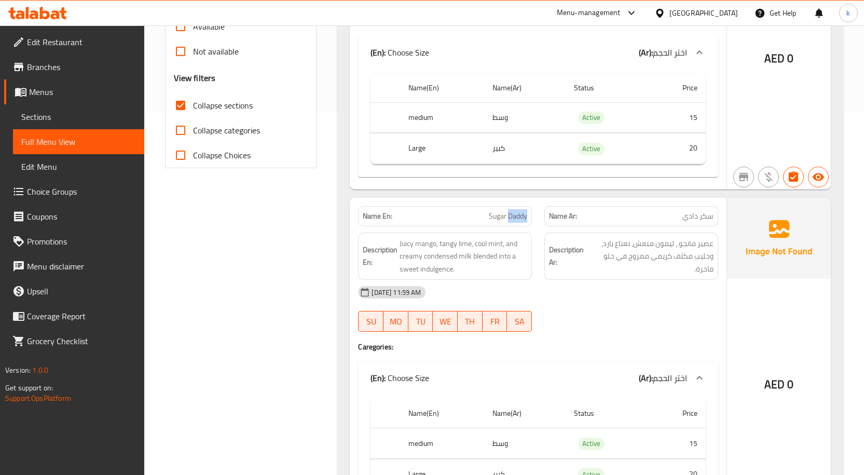
copy span "Daddy"
click at [522, 215] on span "Sugar Daddy" at bounding box center [508, 216] width 38 height 11
click at [573, 218] on strong "Name Ar:" at bounding box center [563, 216] width 28 height 11
click at [510, 216] on span "Sugar Daddy" at bounding box center [508, 216] width 38 height 11
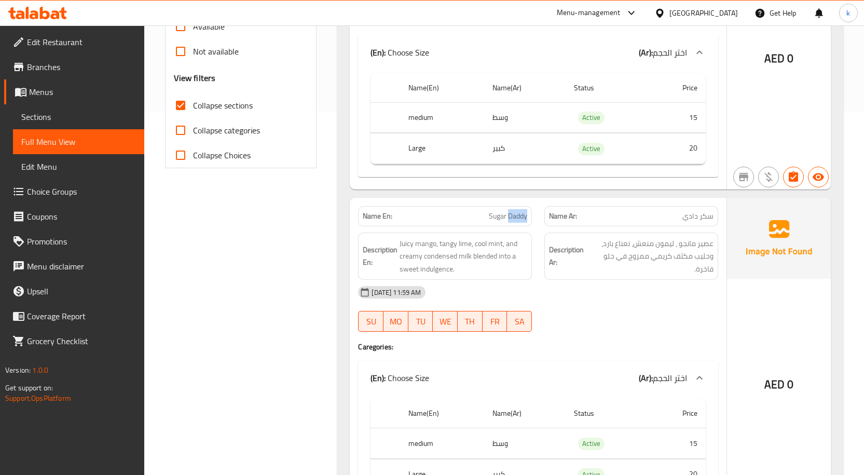
click at [510, 216] on span "Sugar Daddy" at bounding box center [508, 216] width 38 height 11
copy span "Sugar Daddy"
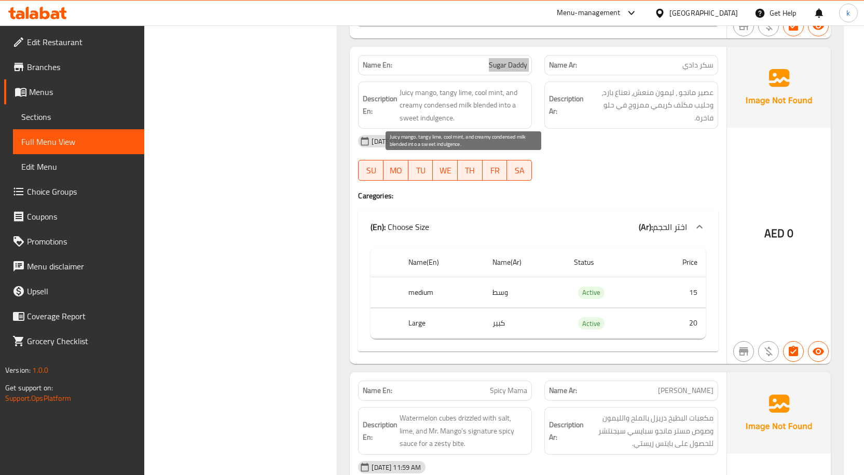
scroll to position [674, 0]
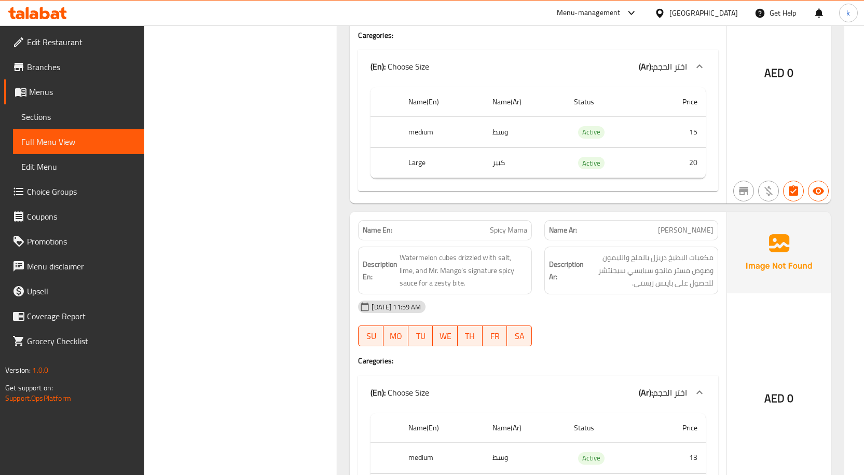
click at [502, 178] on td "choices table" at bounding box center [537, 178] width 335 height 1
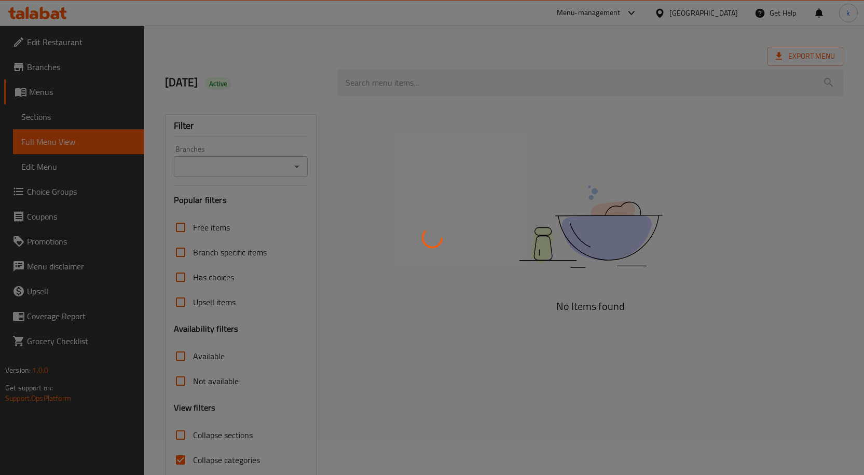
scroll to position [77, 0]
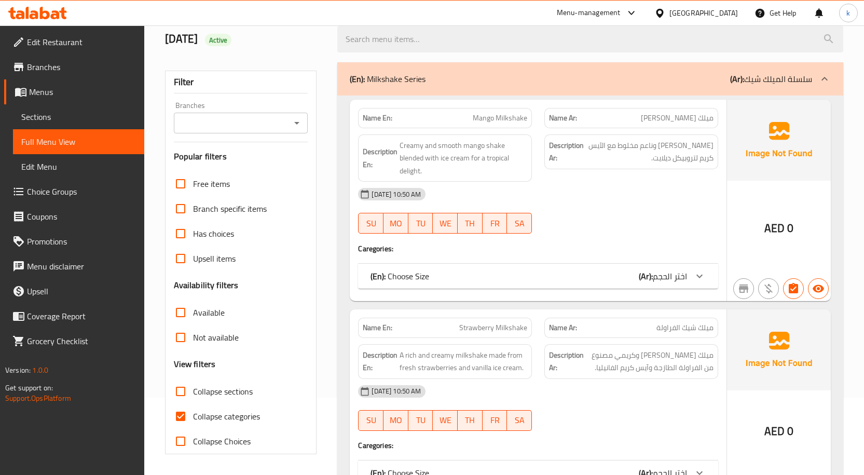
click at [216, 414] on span "Collapse categories" at bounding box center [226, 416] width 67 height 12
click at [193, 414] on input "Collapse categories" at bounding box center [180, 416] width 25 height 25
checkbox input "false"
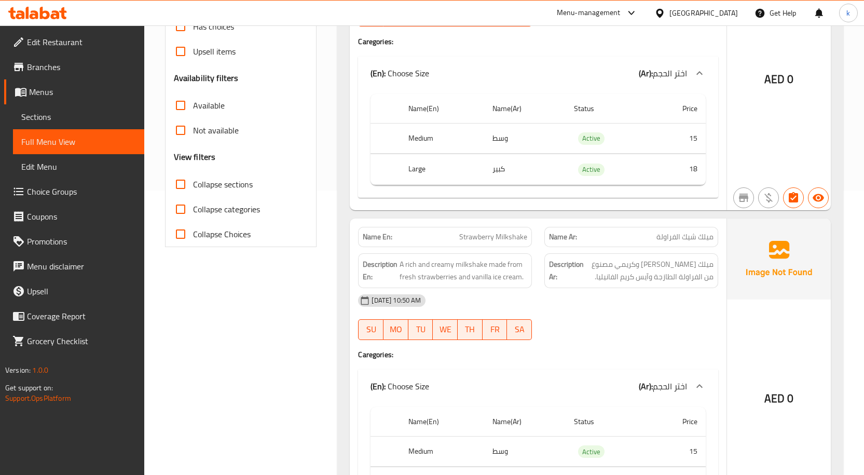
scroll to position [25, 0]
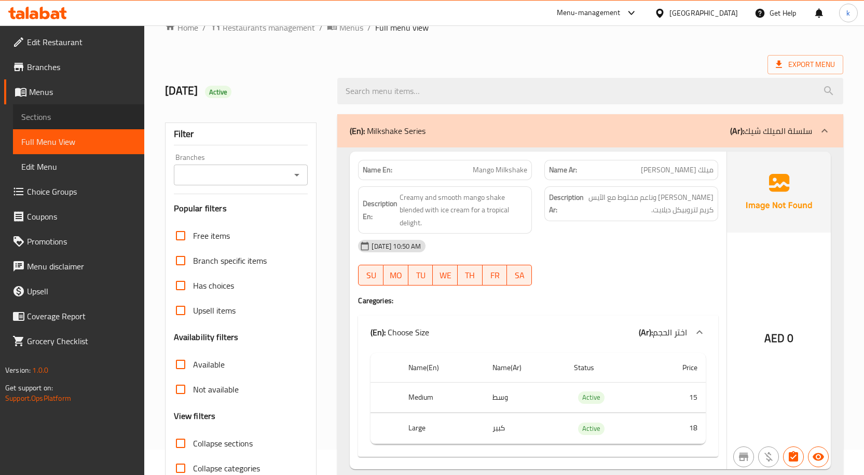
click at [56, 118] on span "Sections" at bounding box center [78, 117] width 115 height 12
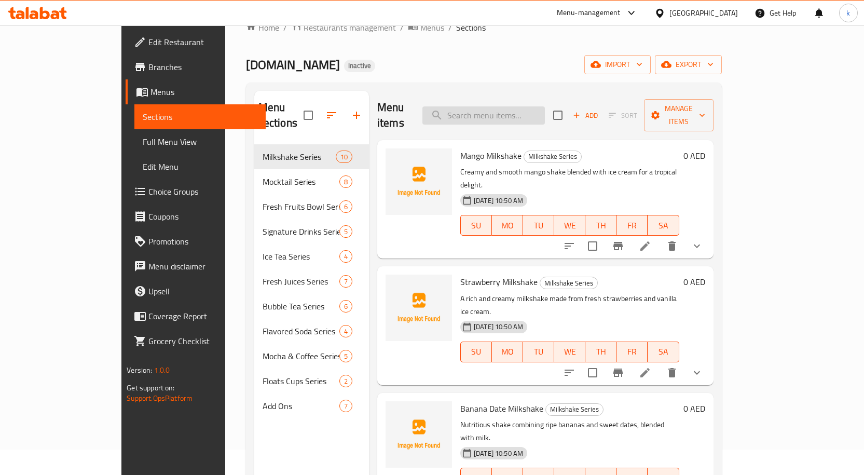
click at [510, 106] on input "search" at bounding box center [483, 115] width 122 height 18
paste input "Sugar Daddy"
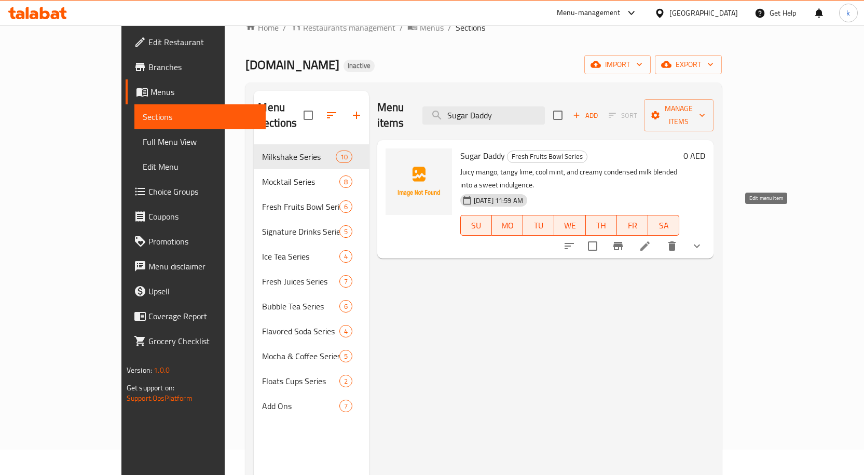
type input "Sugar Daddy"
click at [651, 240] on icon at bounding box center [645, 246] width 12 height 12
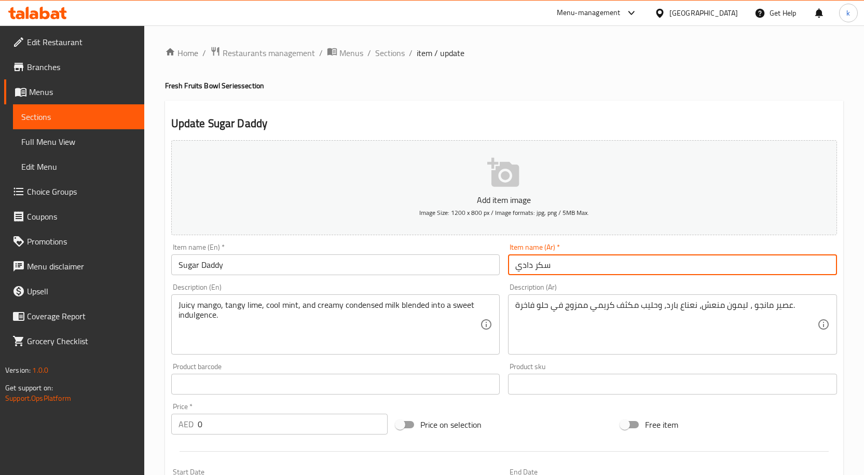
click at [543, 267] on input "سكر دادي" at bounding box center [672, 264] width 329 height 21
type input "شوجر دادي"
click at [754, 419] on div "Free item" at bounding box center [728, 424] width 225 height 28
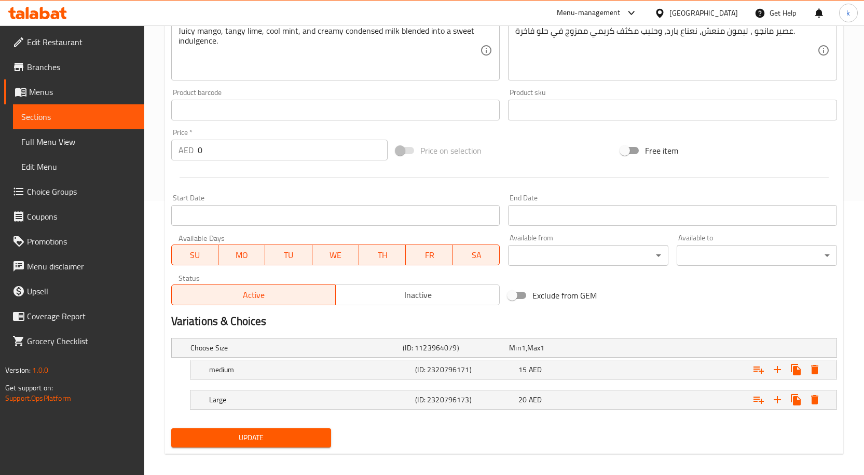
scroll to position [282, 0]
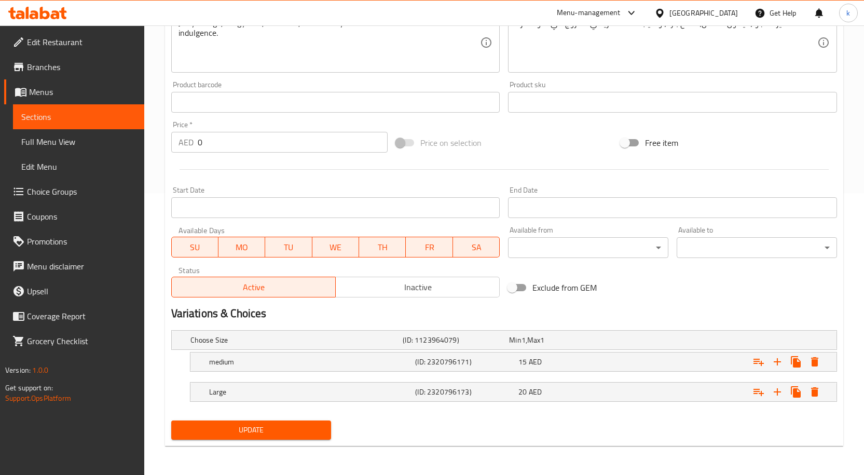
click at [272, 431] on span "Update" at bounding box center [251, 429] width 144 height 13
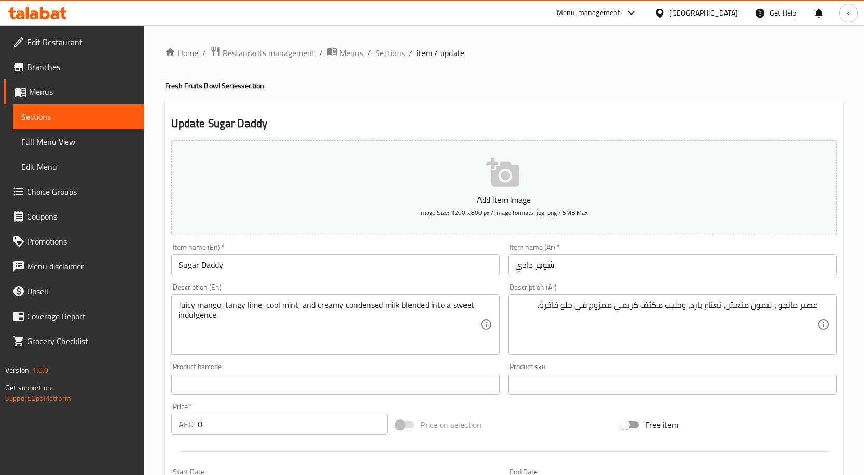
click at [541, 299] on div "عصير مانجو ، ليمون منعش، نعناع بارد، وحليب مكثف كريمي ممزوج في حلو فاخرة. Descr…" at bounding box center [672, 324] width 329 height 60
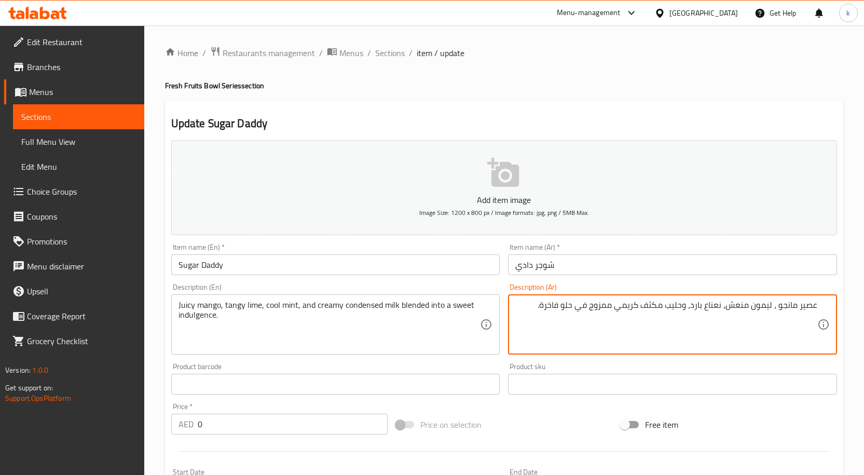
click at [545, 306] on textarea "عصير مانجو ، ليمون منعش، نعناع بارد، وحليب مكثف كريمي ممزوج في حلو فاخرة." at bounding box center [666, 324] width 302 height 49
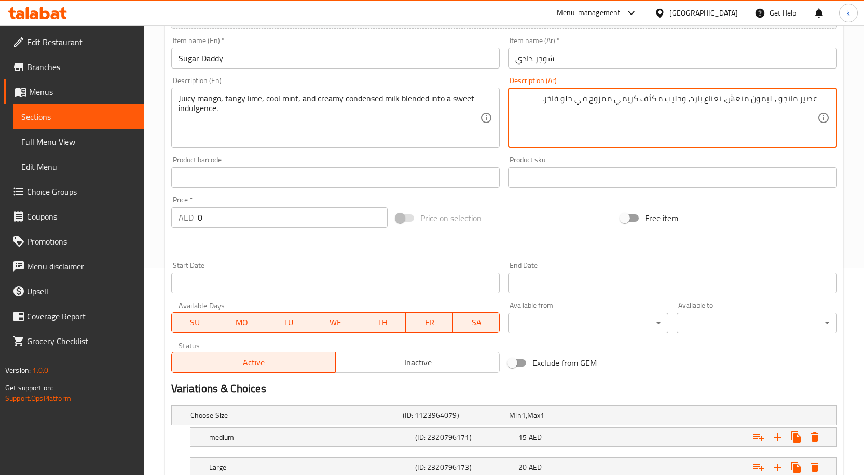
scroll to position [282, 0]
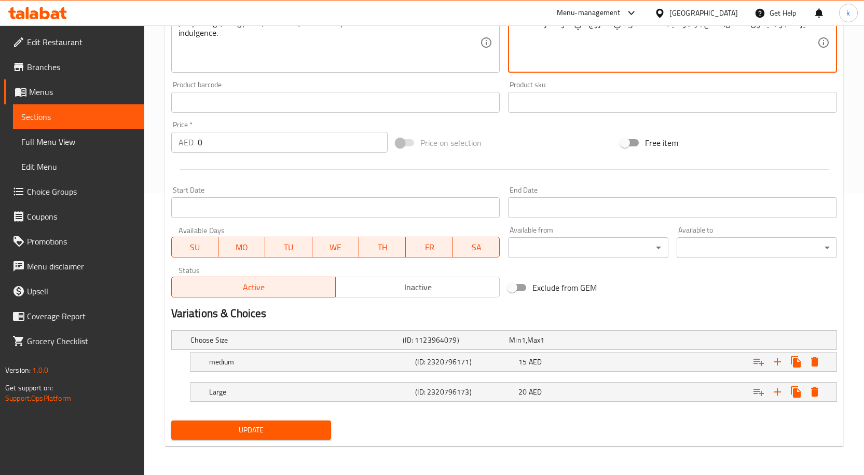
type textarea "عصير مانجو ، ليمون منعش، نعناع بارد، وحليب مكثف كريمي ممزوج في حلو فاخر."
click at [261, 430] on span "Update" at bounding box center [251, 429] width 144 height 13
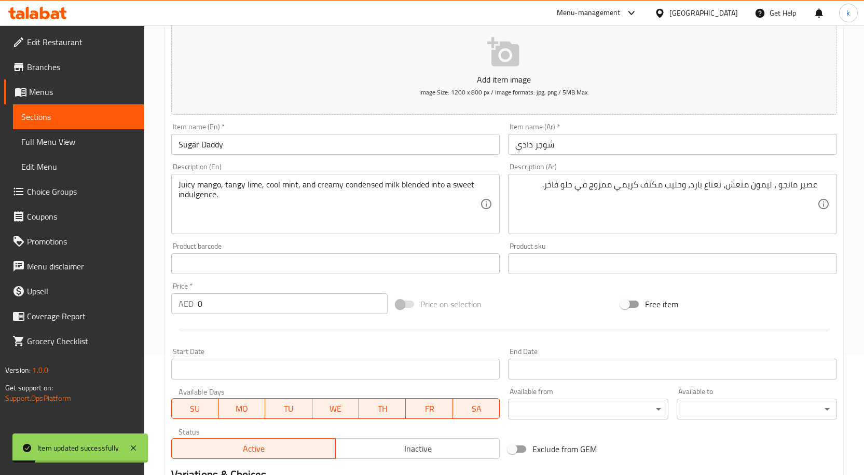
scroll to position [0, 0]
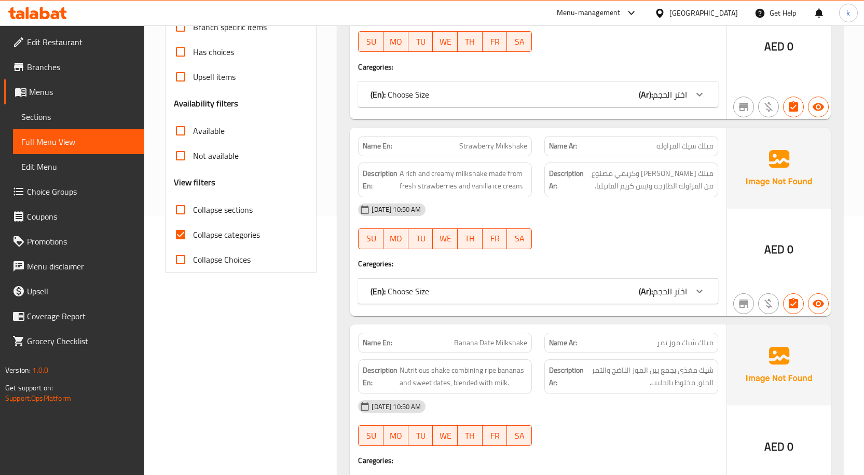
scroll to position [259, 0]
click at [192, 231] on input "Collapse categories" at bounding box center [180, 234] width 25 height 25
checkbox input "false"
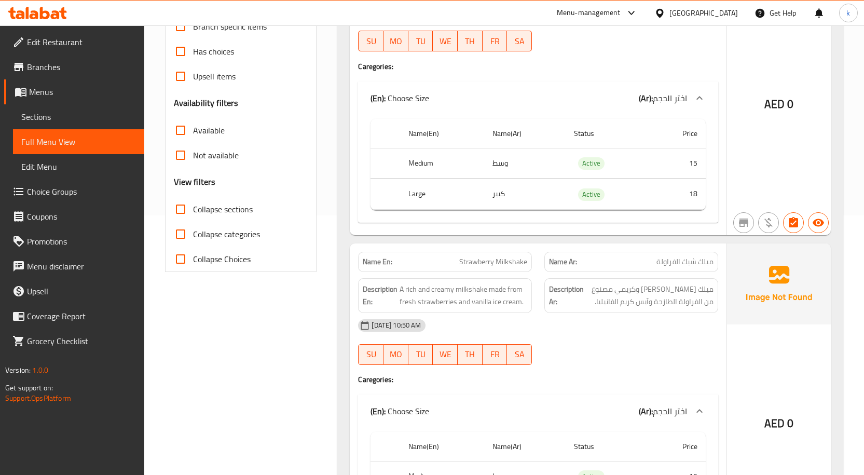
click at [202, 215] on span "Collapse sections" at bounding box center [223, 209] width 60 height 12
click at [193, 215] on input "Collapse sections" at bounding box center [180, 209] width 25 height 25
checkbox input "true"
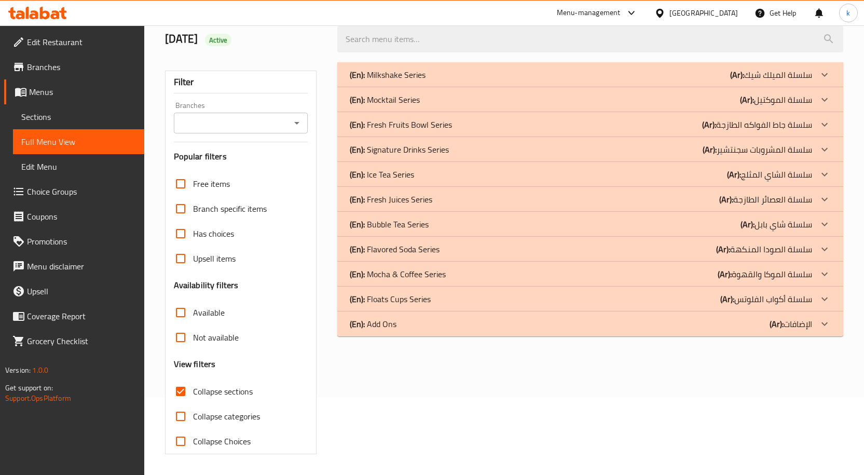
click at [53, 125] on link "Sections" at bounding box center [78, 116] width 131 height 25
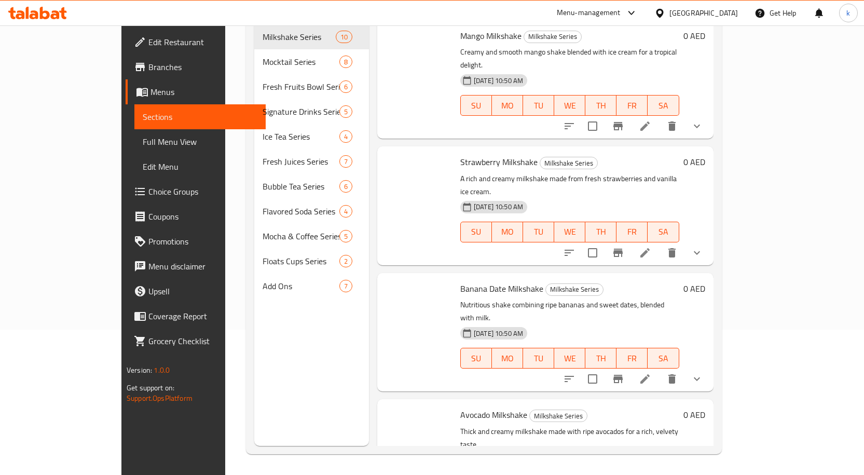
scroll to position [145, 0]
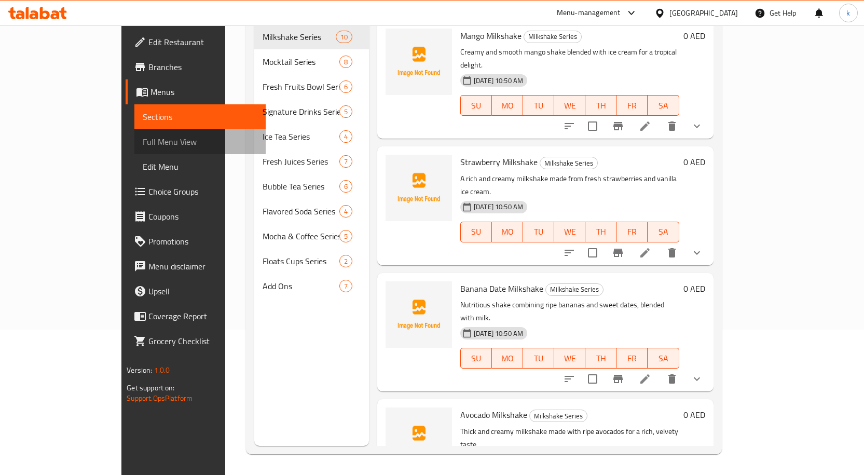
click at [143, 147] on span "Full Menu View" at bounding box center [200, 141] width 115 height 12
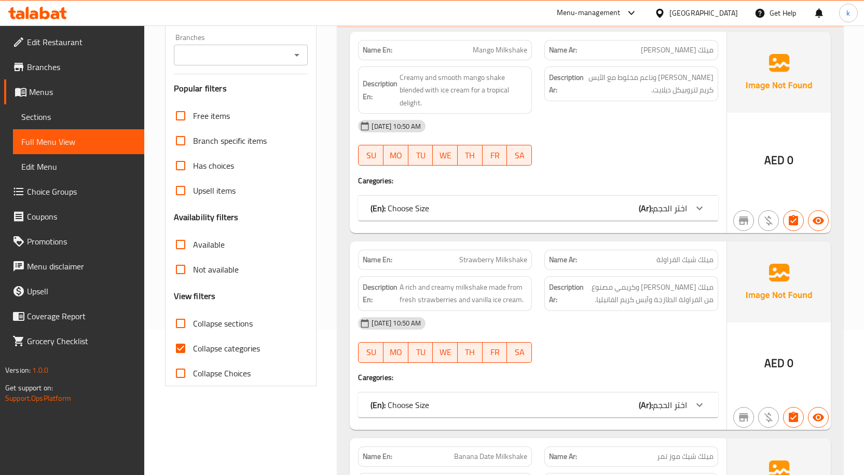
click at [203, 322] on span "Collapse sections" at bounding box center [223, 323] width 60 height 12
click at [193, 322] on input "Collapse sections" at bounding box center [180, 323] width 25 height 25
checkbox input "true"
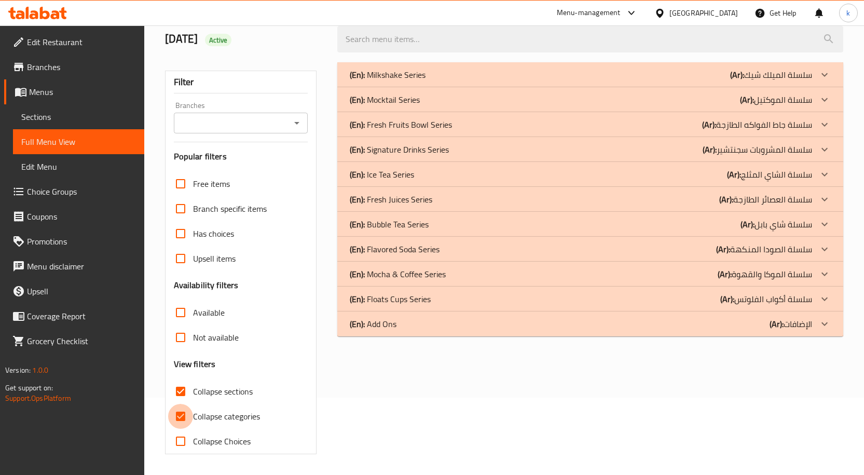
click at [181, 404] on input "Collapse categories" at bounding box center [180, 416] width 25 height 25
checkbox input "false"
click at [686, 200] on div "(En): Fresh Juices Series (Ar): سلسلة العصائر الطازجة" at bounding box center [581, 199] width 462 height 12
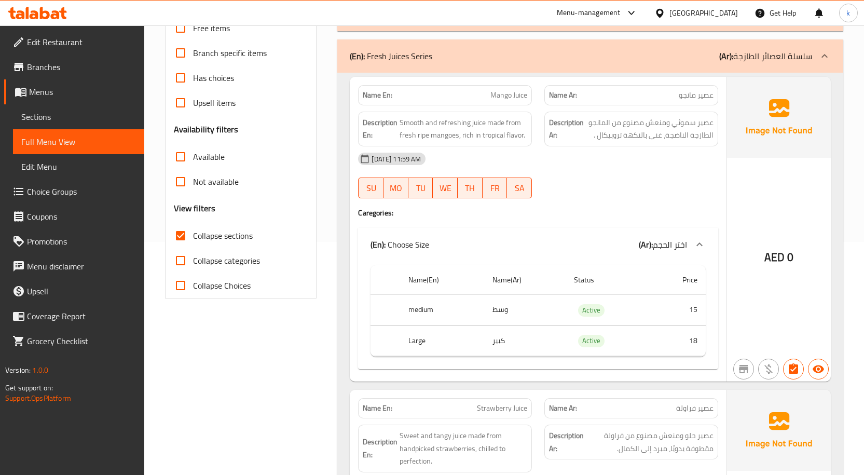
scroll to position [0, 0]
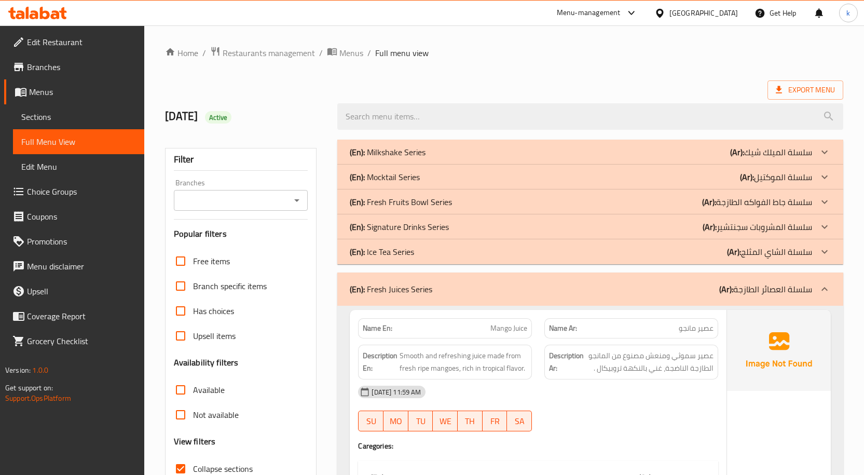
click at [727, 200] on p "(Ar): سلسلة جاط الفواكه الطازجة" at bounding box center [757, 202] width 110 height 12
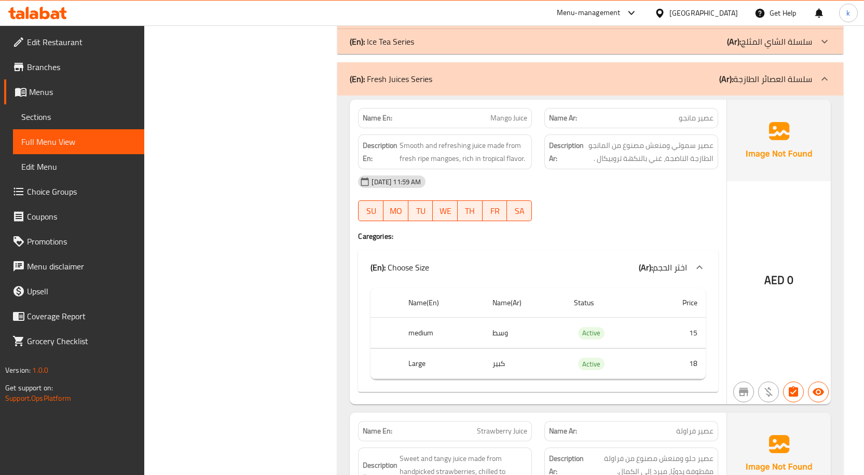
scroll to position [2202, 0]
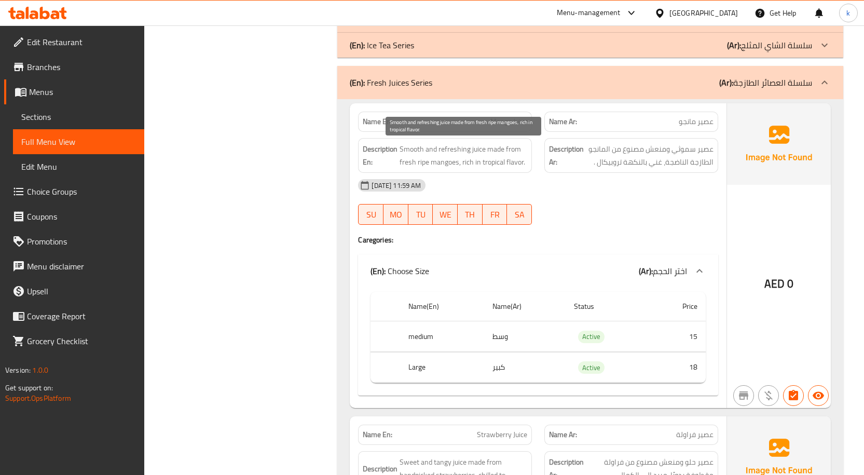
click at [408, 149] on span "Smooth and refreshing juice made from fresh ripe mangoes, rich in tropical flav…" at bounding box center [463, 155] width 128 height 25
copy span "Smooth"
click at [521, 121] on span "Mango Juice" at bounding box center [508, 121] width 37 height 11
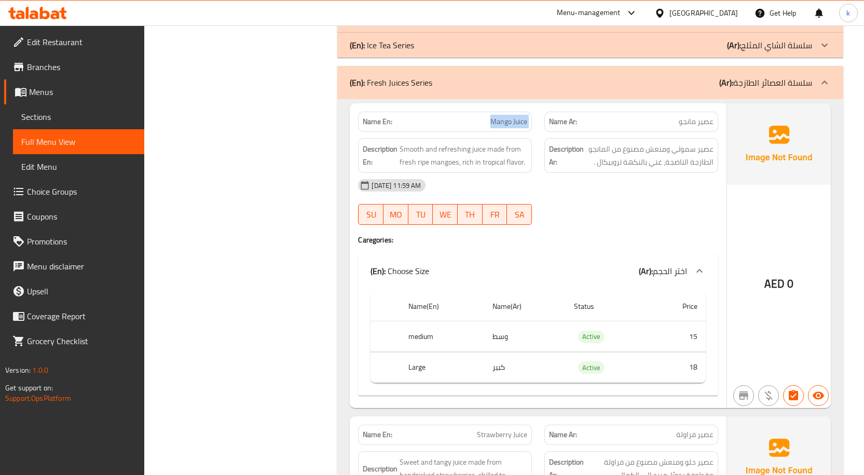
click at [521, 121] on span "Mango Juice" at bounding box center [508, 121] width 37 height 11
copy span "Mango Juice"
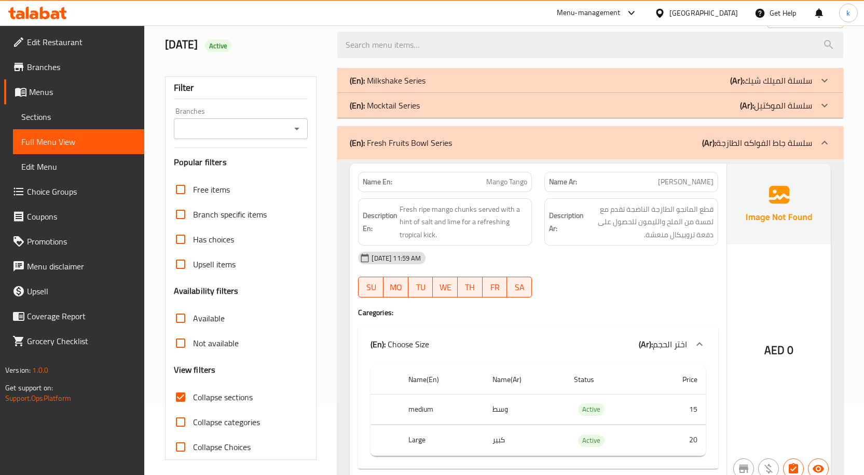
scroll to position [0, 0]
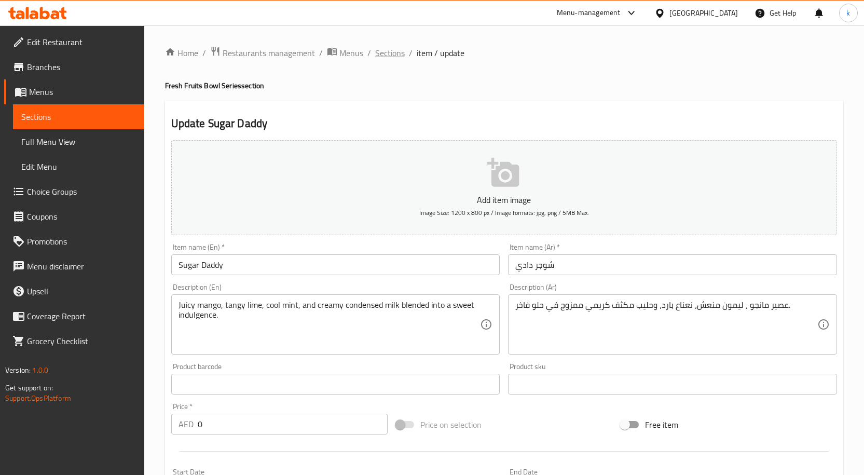
click at [394, 54] on span "Sections" at bounding box center [390, 53] width 30 height 12
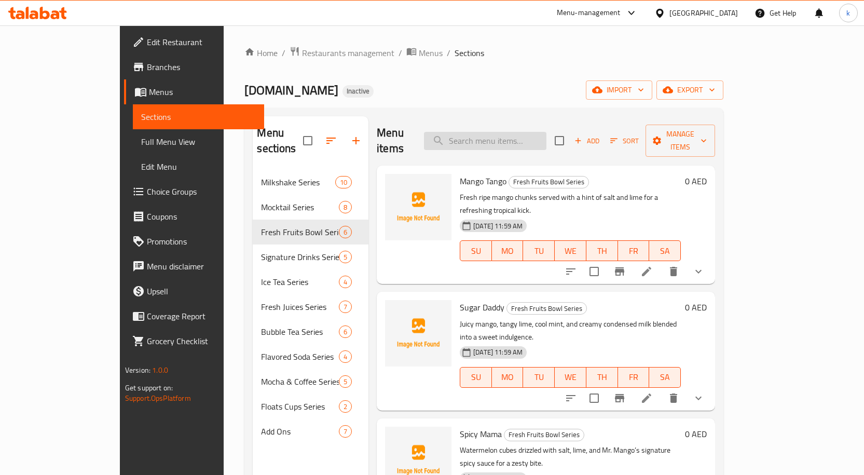
click at [546, 136] on input "search" at bounding box center [485, 141] width 122 height 18
paste input "Mango Juice"
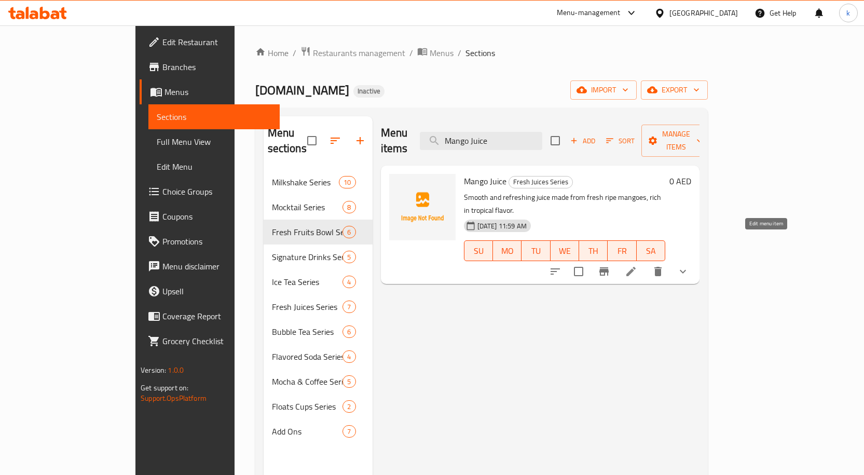
type input "Mango Juice"
click at [637, 265] on icon at bounding box center [631, 271] width 12 height 12
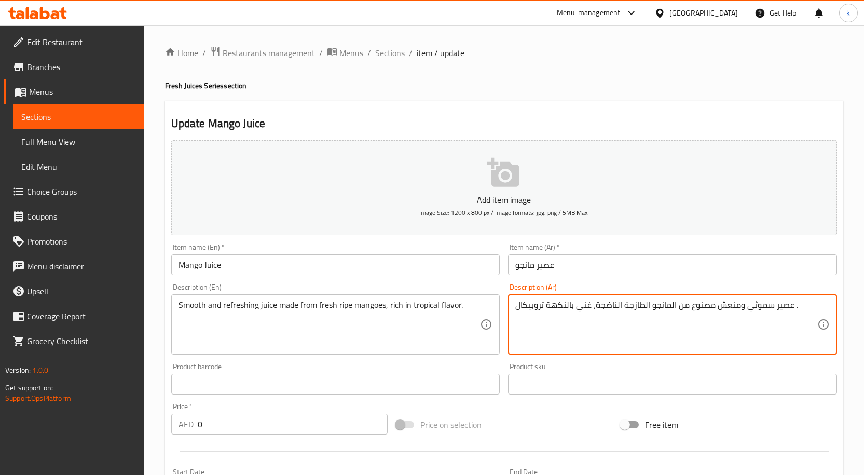
click at [750, 309] on textarea "عصير سموثي ومنعش مصنوع من المانجو الطازجة الناضجة، غني بالنكهة تروبيكال ." at bounding box center [666, 324] width 302 height 49
click at [561, 303] on textarea "عصير منعش ومصنوع من المانجو الطازجة الناضجة، غني بالنكهة تروبيكال ." at bounding box center [666, 324] width 302 height 49
click at [766, 307] on textarea "عصير منعش ومصنوع من المانجو الطازجة الناضجة، غني بالنكهة تروبيكال ." at bounding box center [666, 324] width 302 height 49
click at [767, 303] on textarea "عصير منعش و ناعم مصنوع من المانجو الطازجة الناضجة، غني بالنكهة تروبيكال ." at bounding box center [666, 324] width 302 height 49
click at [582, 304] on textarea "عصير منعش وناعم مصنوع من المانجو الطازجة الناضجة، غني بالنكهة تروبيكال ." at bounding box center [666, 324] width 302 height 49
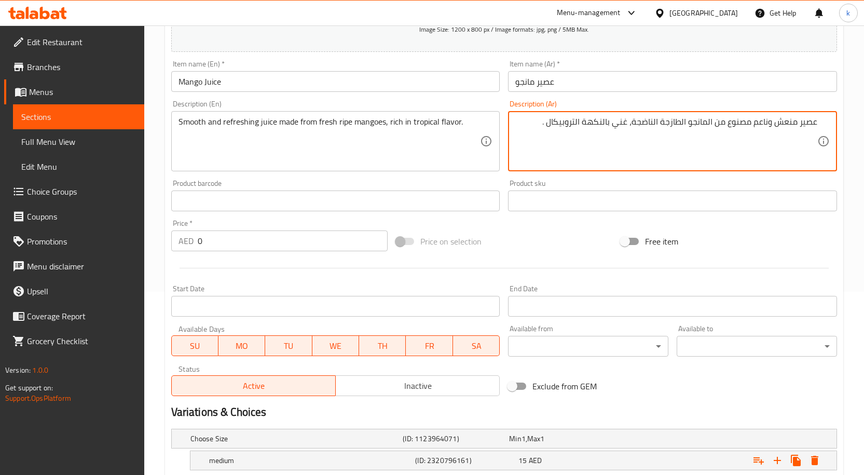
scroll to position [282, 0]
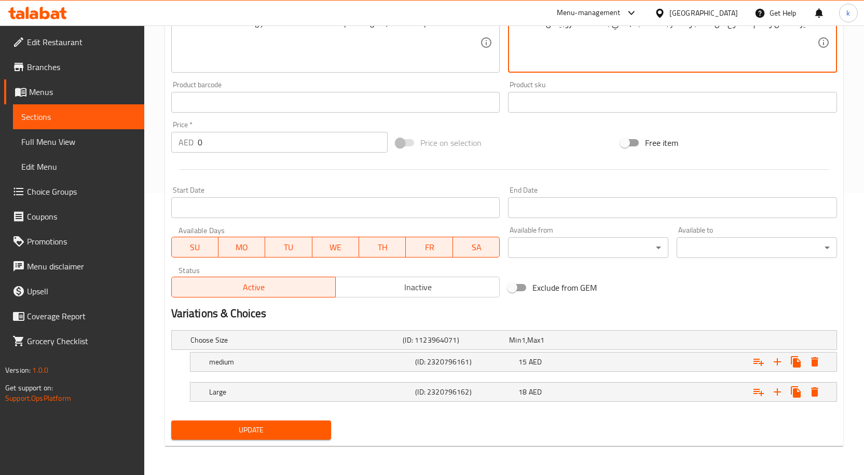
type textarea "عصير منعش وناعم مصنوع من المانجو الطازجة الناضجة، غني بالنكهة التروبيكال ."
click at [271, 434] on span "Update" at bounding box center [251, 429] width 144 height 13
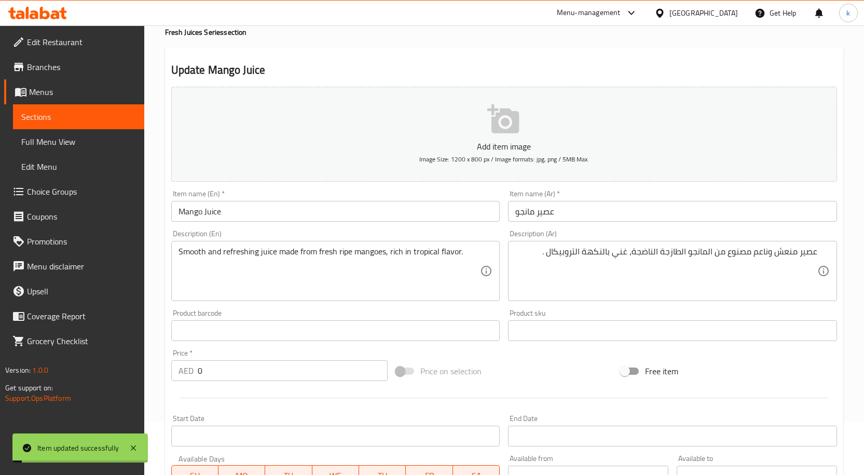
scroll to position [0, 0]
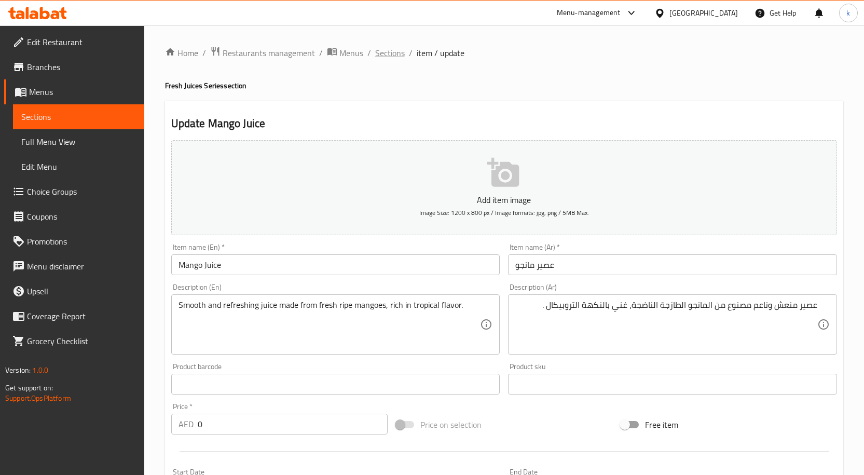
click at [396, 55] on span "Sections" at bounding box center [390, 53] width 30 height 12
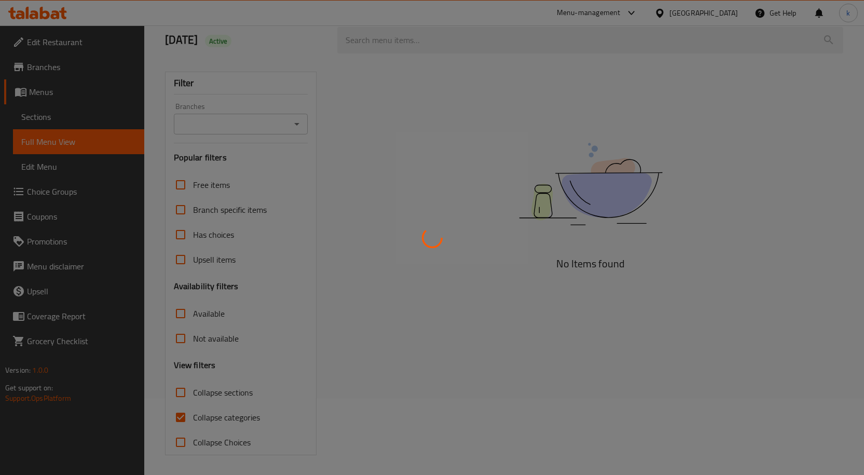
scroll to position [77, 0]
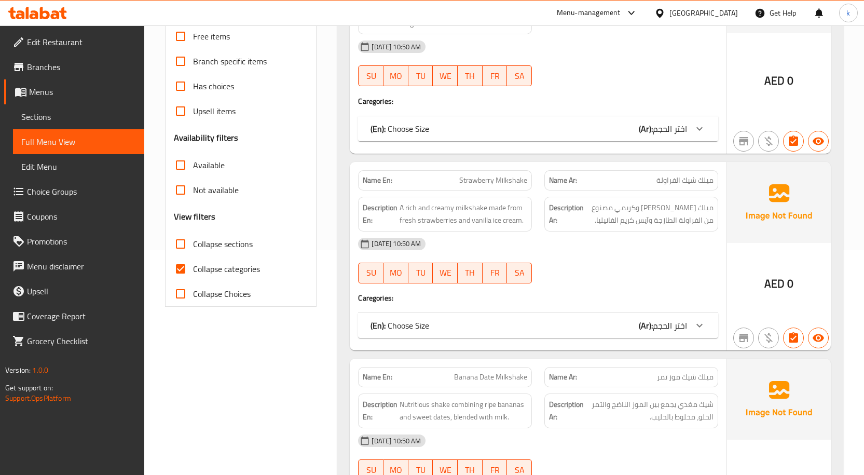
scroll to position [363, 0]
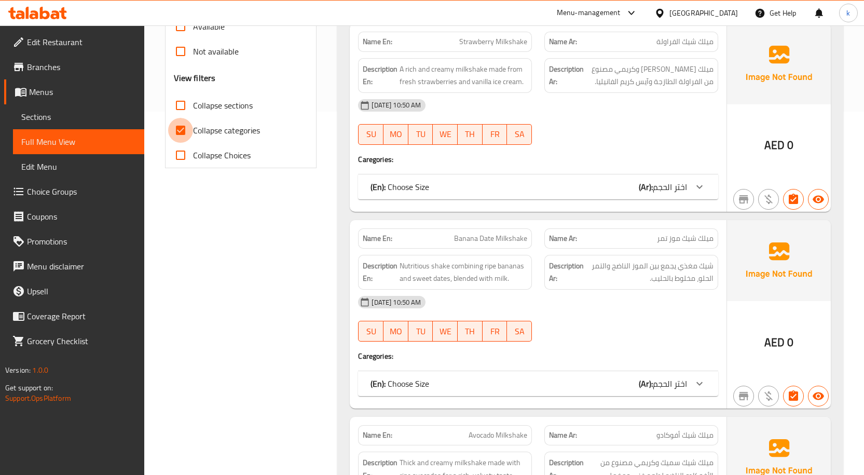
click at [179, 134] on input "Collapse categories" at bounding box center [180, 130] width 25 height 25
checkbox input "false"
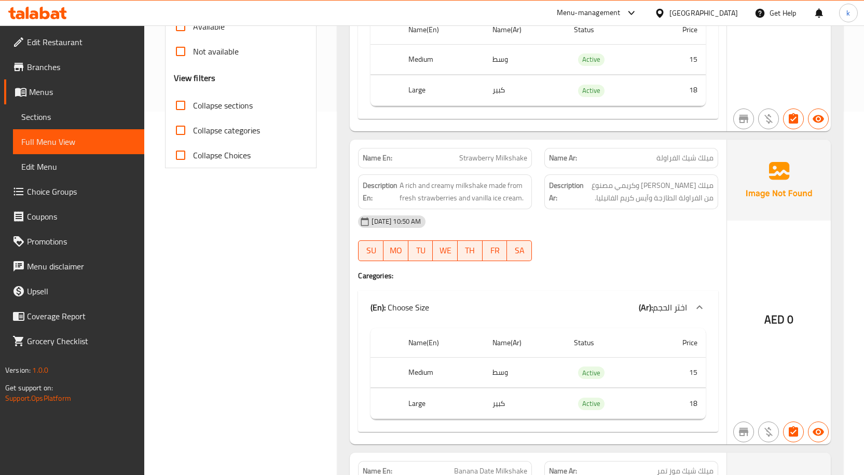
click at [180, 107] on input "Collapse sections" at bounding box center [180, 105] width 25 height 25
checkbox input "true"
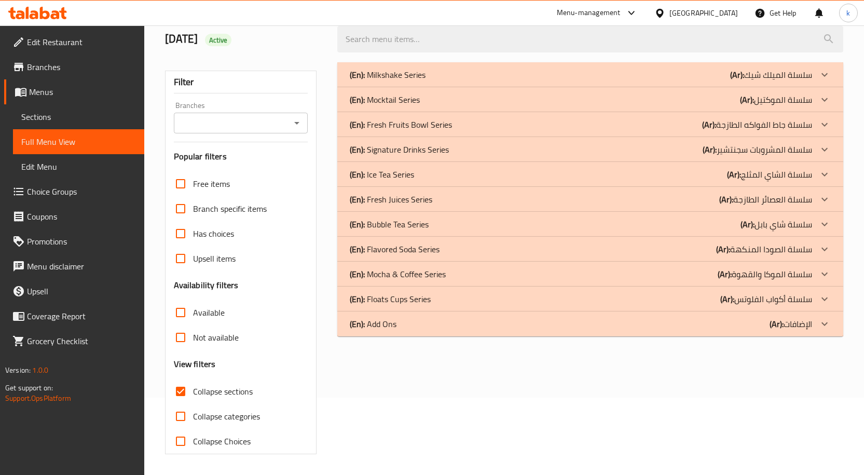
scroll to position [77, 0]
click at [782, 257] on div "(En): Flavored Soda Series (Ar): سلسلة الصودا المنكهة" at bounding box center [590, 249] width 506 height 25
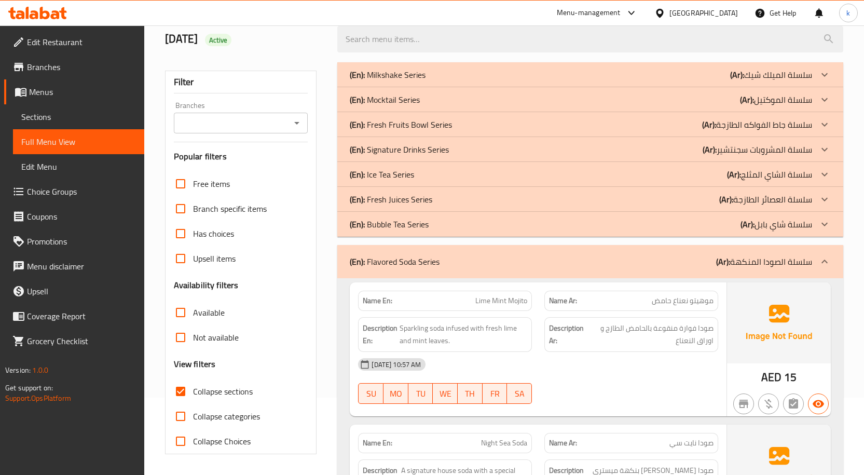
click at [782, 257] on p "(Ar): سلسلة الصودا المنكهة" at bounding box center [764, 261] width 96 height 12
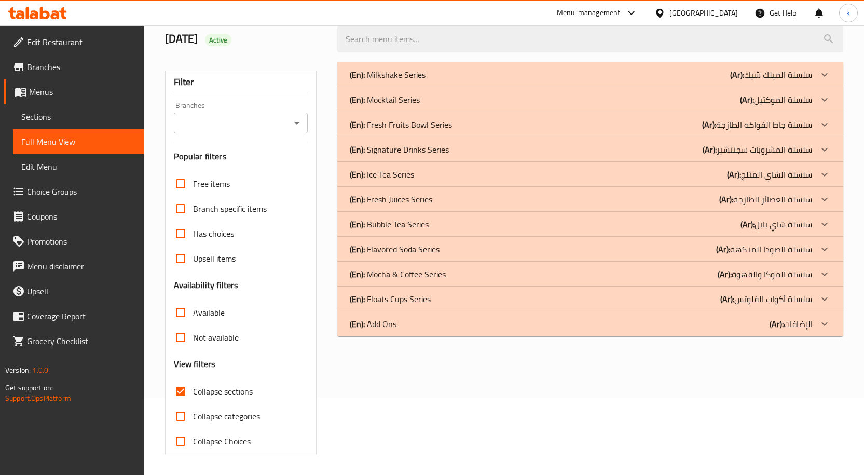
click at [461, 122] on div "(En): Fresh Fruits Bowl Series (Ar): سلسلة جاط الفواكه الطازجة" at bounding box center [581, 124] width 462 height 12
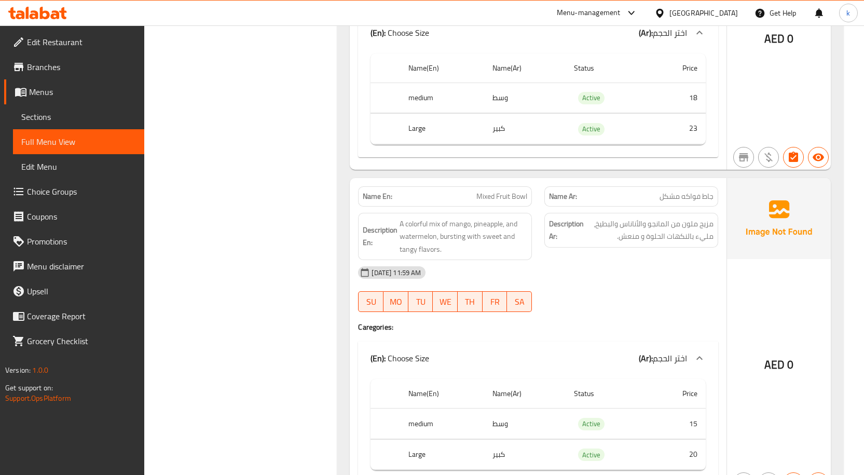
scroll to position [1955, 0]
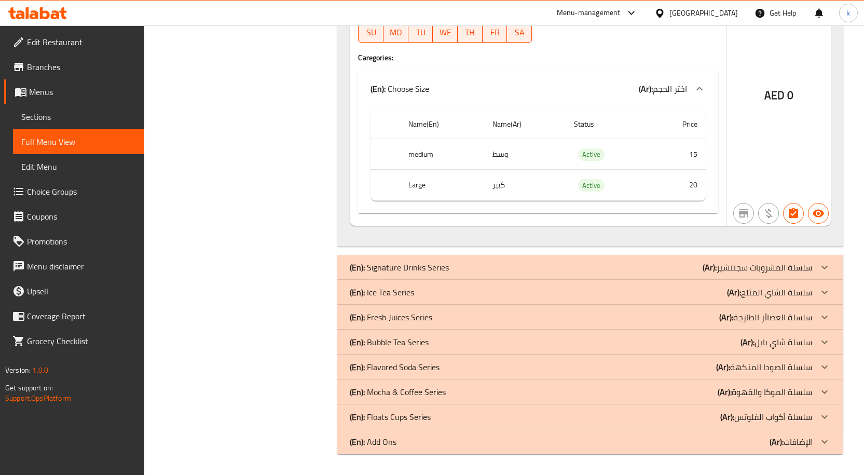
click at [419, 319] on p "(En): Fresh Juices Series" at bounding box center [391, 317] width 82 height 12
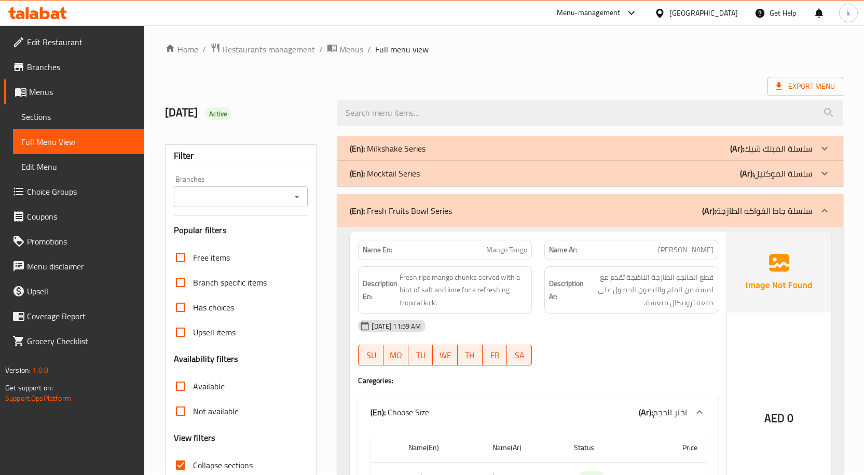
scroll to position [0, 0]
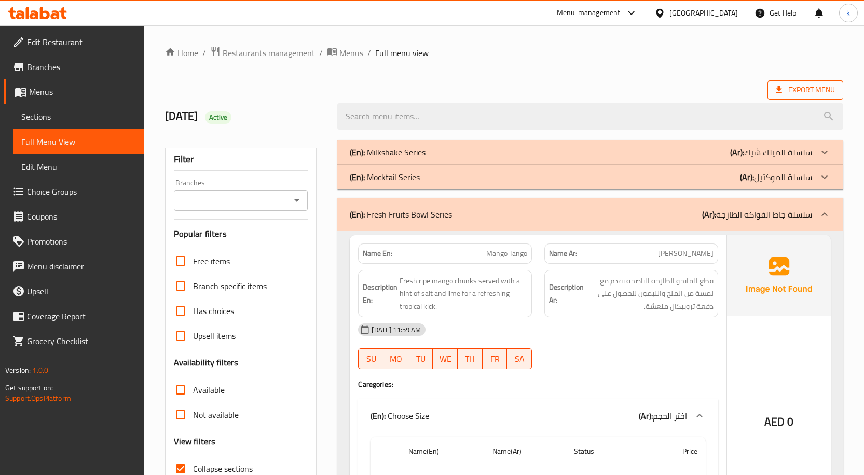
click at [815, 91] on span "Export Menu" at bounding box center [805, 90] width 59 height 13
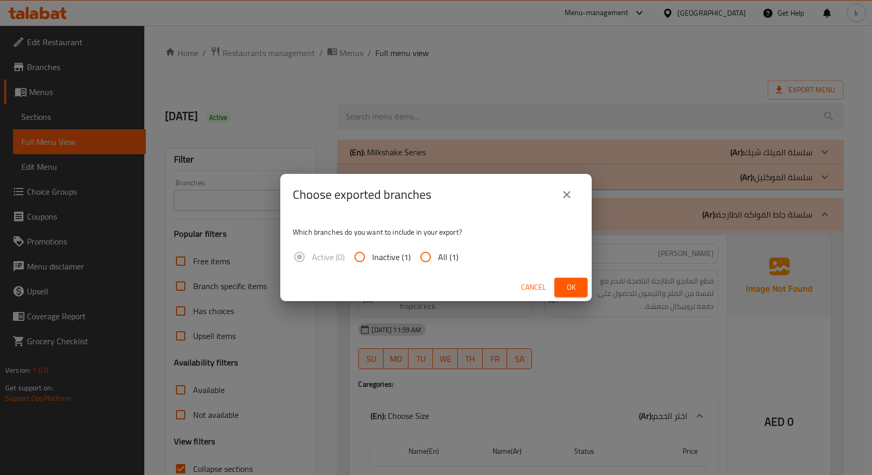
click at [434, 253] on input "All (1)" at bounding box center [425, 256] width 25 height 25
radio input "true"
click at [568, 285] on span "Ok" at bounding box center [570, 287] width 17 height 13
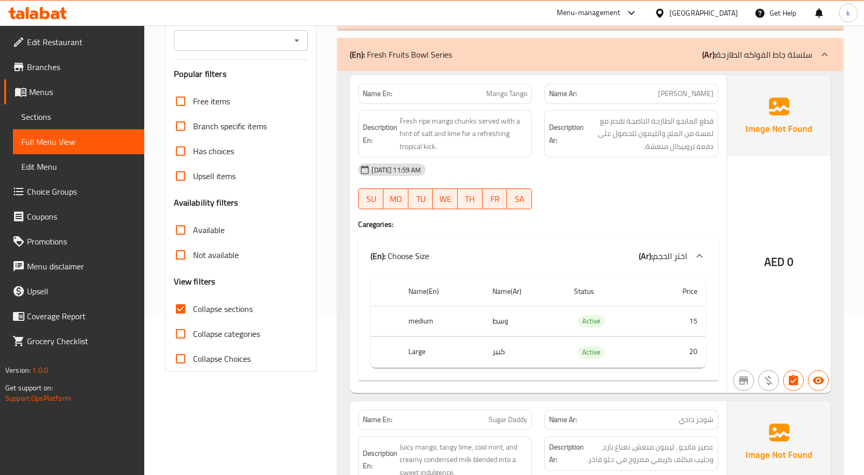
scroll to position [156, 0]
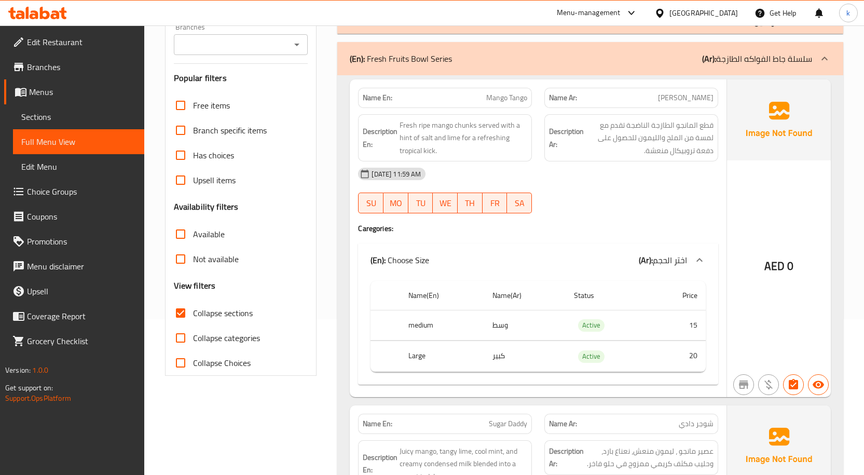
click at [771, 248] on div "AED 0" at bounding box center [779, 237] width 104 height 317
drag, startPoint x: 404, startPoint y: 324, endPoint x: 513, endPoint y: 348, distance: 111.5
click at [513, 348] on tbody "medium وسط Active 15 Large كبير Active 20" at bounding box center [537, 341] width 335 height 62
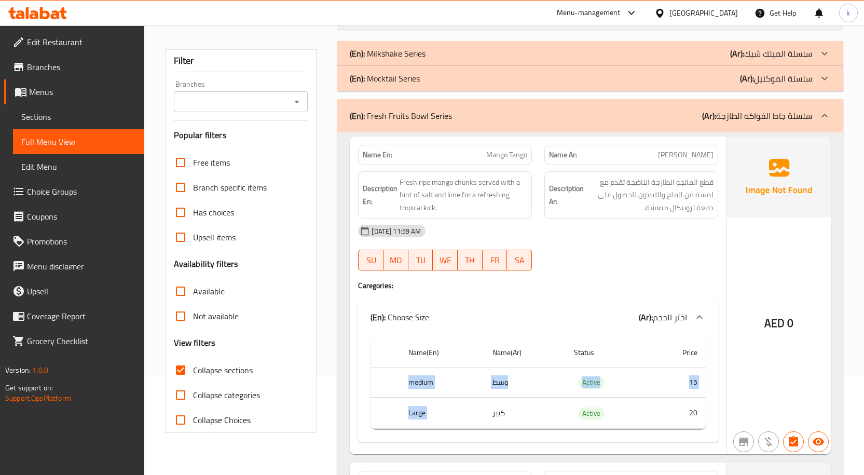
scroll to position [0, 0]
